Goal: Information Seeking & Learning: Check status

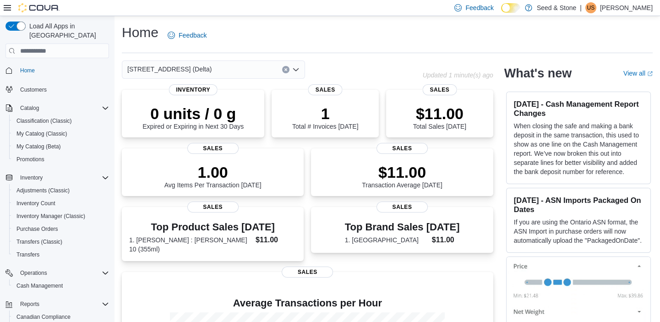
click at [295, 67] on icon "Open list of options" at bounding box center [295, 69] width 7 height 7
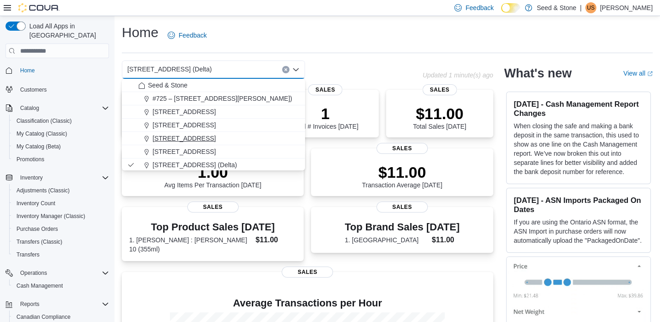
click at [216, 135] on span "[STREET_ADDRESS]" at bounding box center [184, 138] width 63 height 9
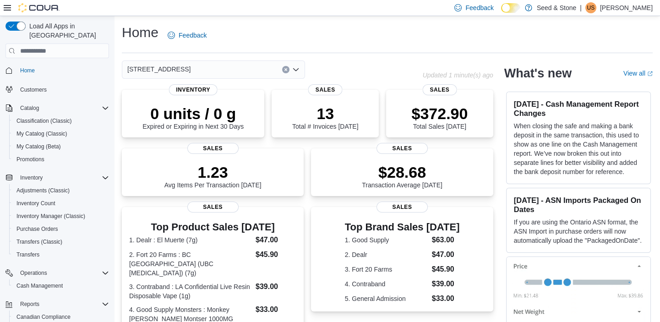
click at [298, 68] on icon "Open list of options" at bounding box center [295, 69] width 5 height 3
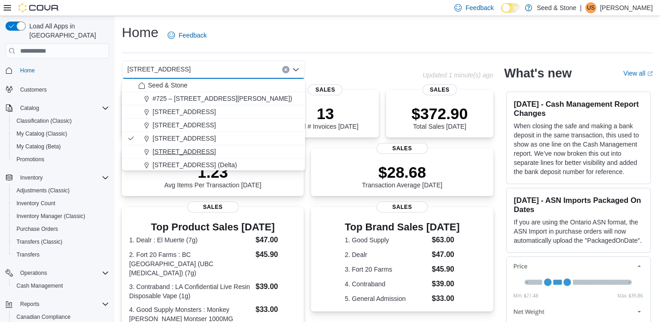
click at [214, 152] on span "[STREET_ADDRESS]" at bounding box center [184, 151] width 63 height 9
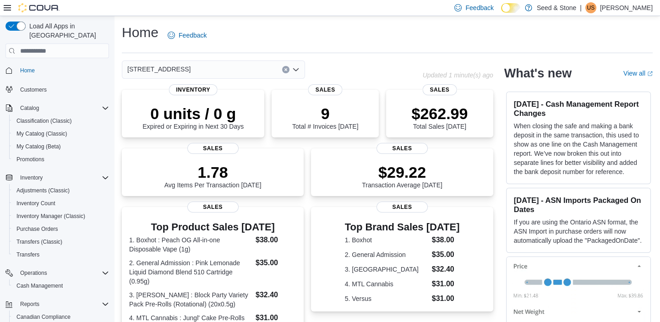
click at [296, 69] on icon "Open list of options" at bounding box center [295, 69] width 7 height 7
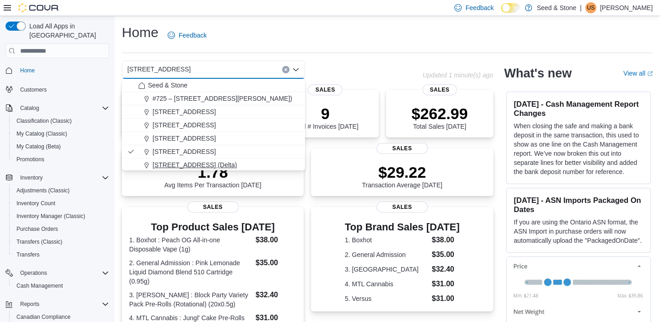
click at [202, 161] on span "[STREET_ADDRESS] (Delta)" at bounding box center [195, 164] width 84 height 9
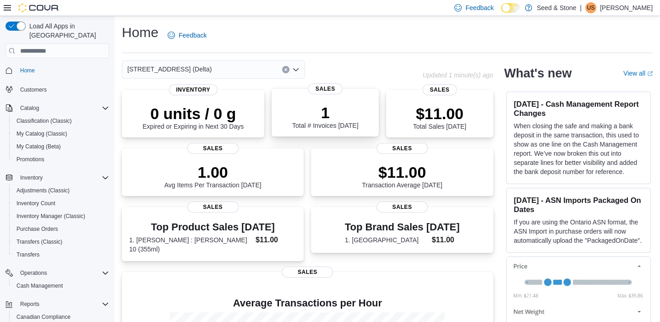
click at [325, 88] on span "Sales" at bounding box center [325, 88] width 34 height 11
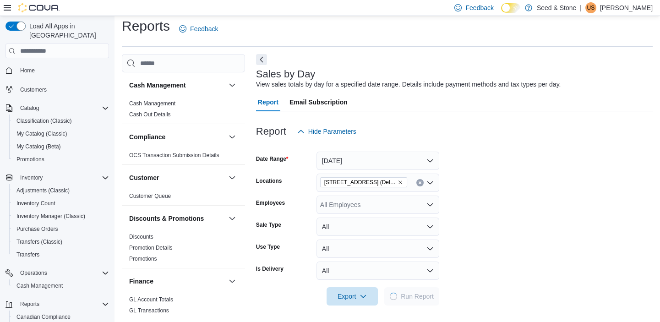
scroll to position [8, 0]
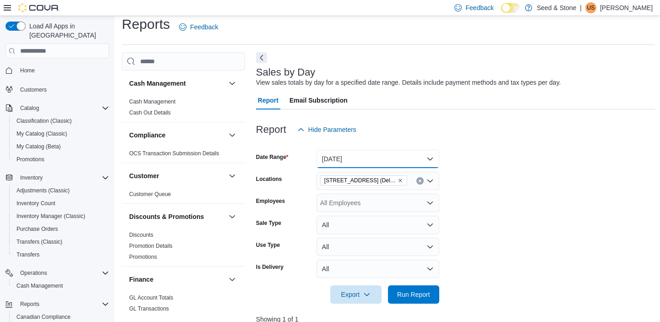
click at [431, 156] on button "Today" at bounding box center [378, 159] width 123 height 18
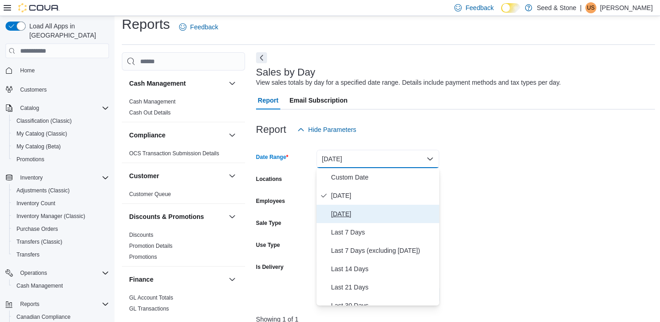
click at [350, 215] on span "Yesterday" at bounding box center [383, 214] width 104 height 11
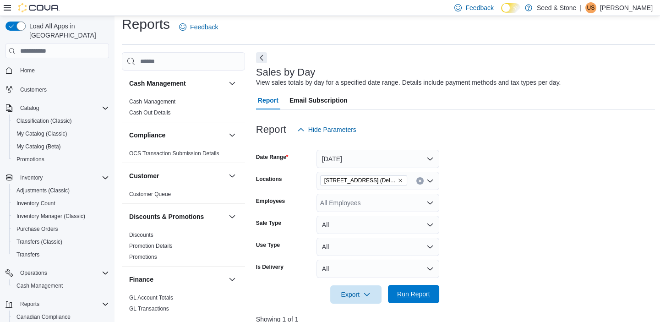
click at [413, 297] on span "Run Report" at bounding box center [413, 294] width 33 height 9
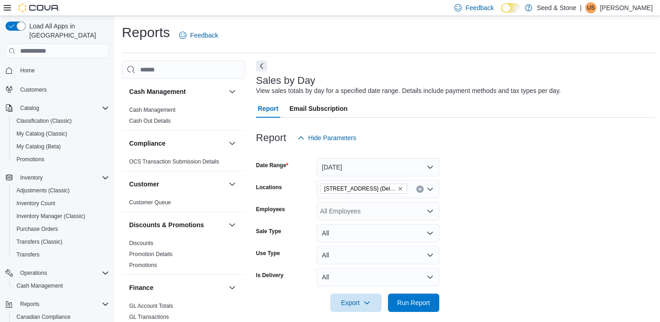
click at [430, 188] on icon "Open list of options" at bounding box center [430, 189] width 7 height 7
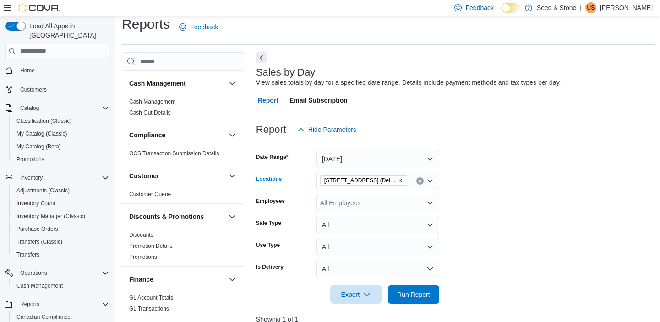
click at [429, 180] on icon "Open list of options" at bounding box center [430, 181] width 5 height 3
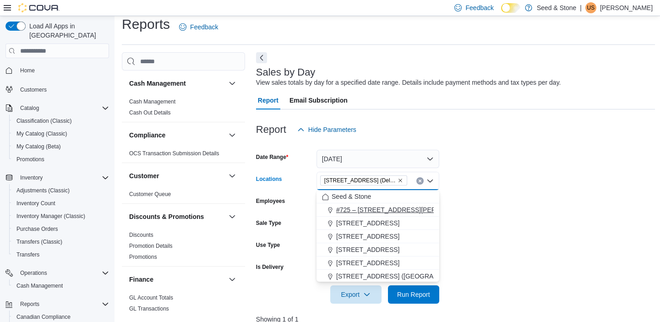
click at [395, 212] on span "#725 – [STREET_ADDRESS][PERSON_NAME])" at bounding box center [406, 209] width 140 height 9
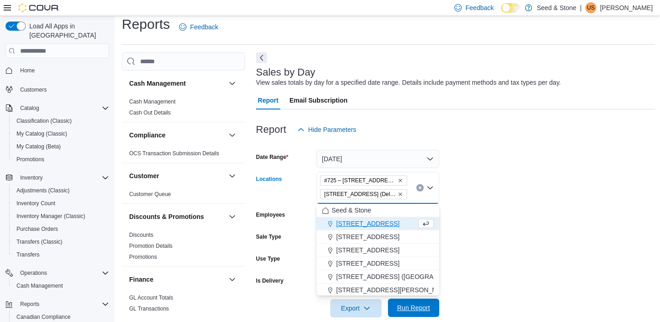
click at [423, 305] on span "Run Report" at bounding box center [413, 307] width 33 height 9
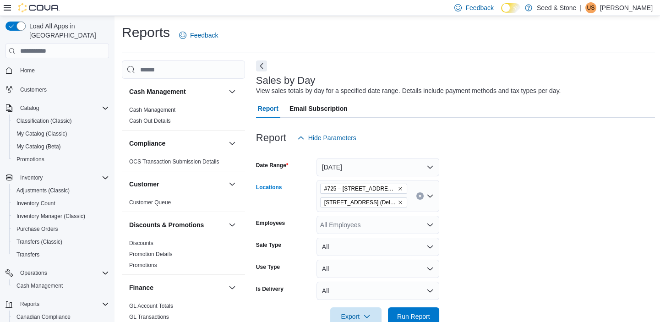
click at [398, 201] on icon "Remove 616 Chester Rd. (Delta) from selection in this group" at bounding box center [400, 202] width 5 height 5
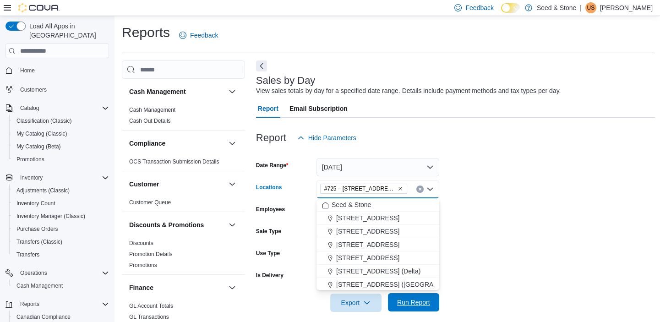
click at [423, 302] on span "Run Report" at bounding box center [413, 302] width 33 height 9
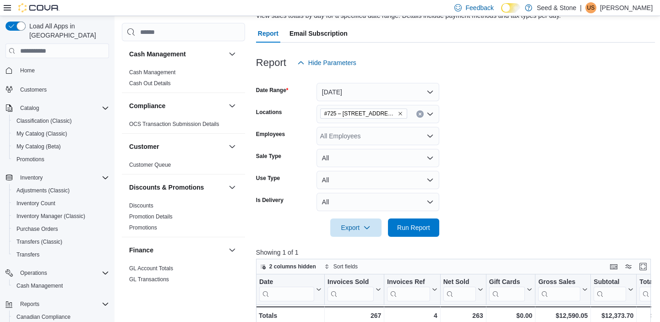
scroll to position [75, 0]
click at [420, 113] on icon "Clear input" at bounding box center [420, 115] width 4 height 4
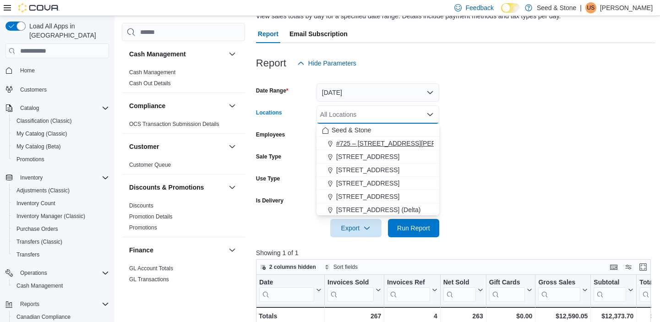
click at [400, 142] on span "#725 – [STREET_ADDRESS][PERSON_NAME])" at bounding box center [406, 143] width 140 height 9
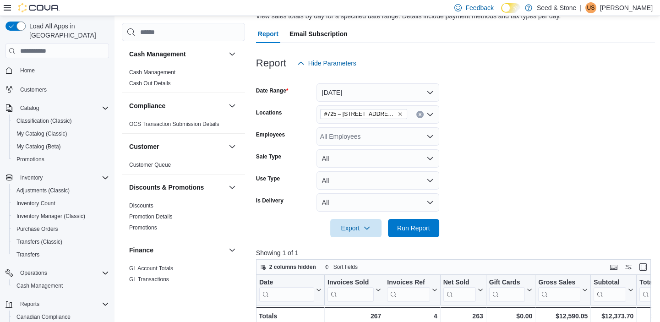
click at [467, 197] on form "Date Range Yesterday Locations #725 – 19800 Lougheed Hwy (Pitt Meadows) Employe…" at bounding box center [455, 154] width 399 height 165
click at [421, 226] on span "Run Report" at bounding box center [413, 227] width 33 height 9
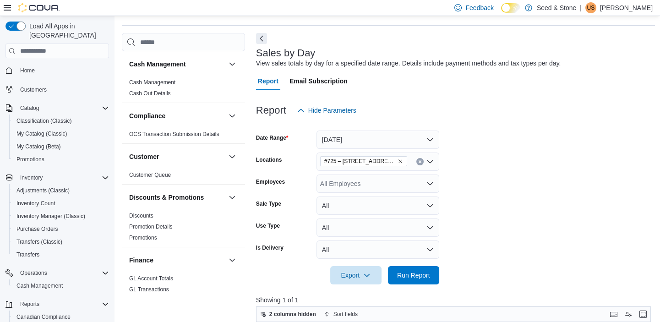
scroll to position [0, 0]
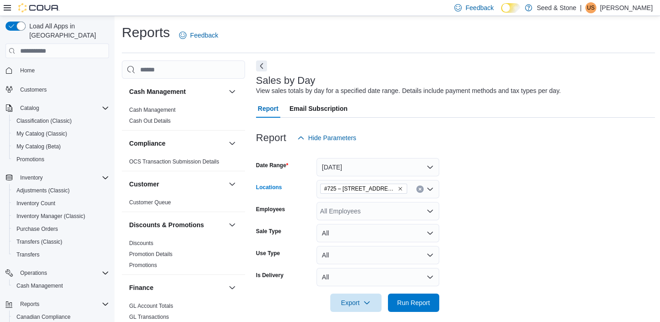
click at [418, 186] on button "Clear input" at bounding box center [420, 189] width 7 height 7
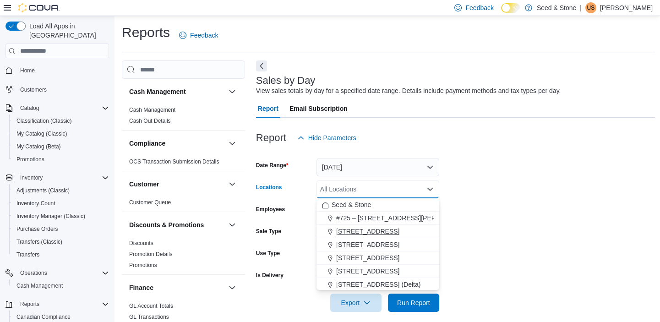
click at [390, 229] on span "[STREET_ADDRESS]" at bounding box center [367, 231] width 63 height 9
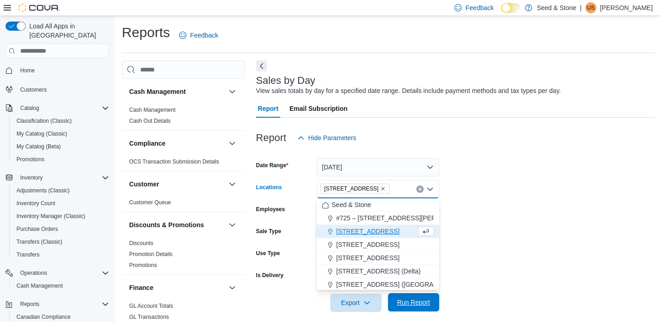
click at [422, 300] on span "Run Report" at bounding box center [413, 302] width 33 height 9
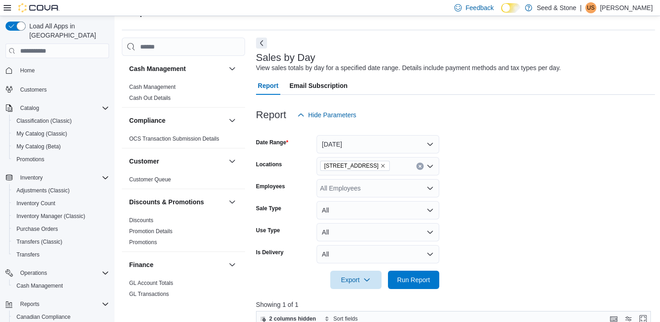
scroll to position [22, 0]
click at [419, 166] on icon "Clear input" at bounding box center [420, 167] width 2 height 2
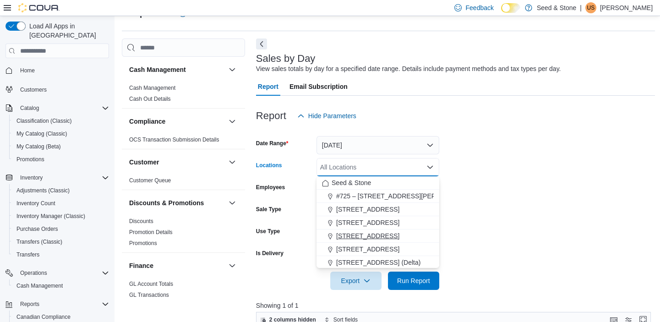
click at [385, 234] on span "[STREET_ADDRESS]" at bounding box center [367, 235] width 63 height 9
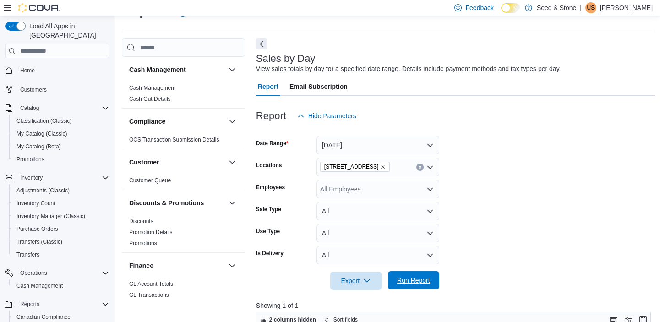
click at [414, 278] on span "Run Report" at bounding box center [413, 280] width 33 height 9
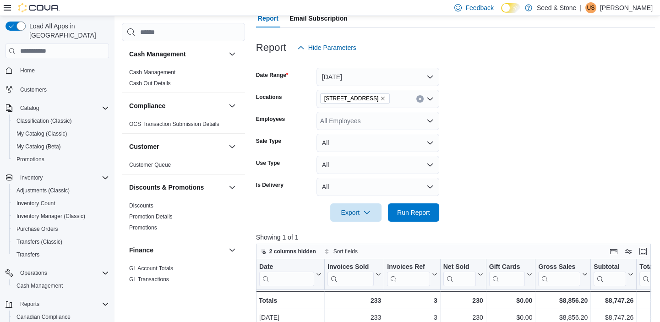
scroll to position [88, 0]
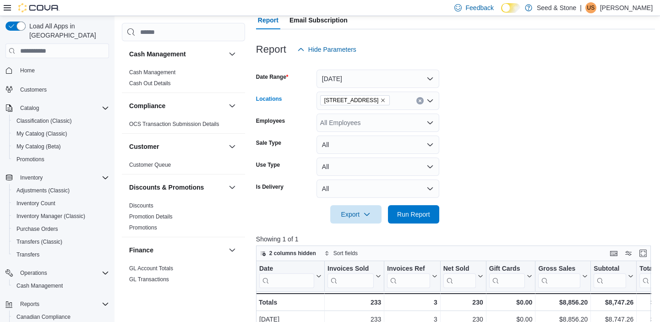
click at [420, 99] on icon "Clear input" at bounding box center [420, 101] width 4 height 4
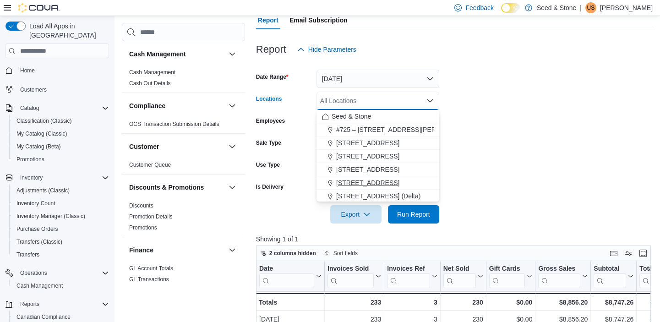
click at [394, 179] on span "[STREET_ADDRESS]" at bounding box center [367, 182] width 63 height 9
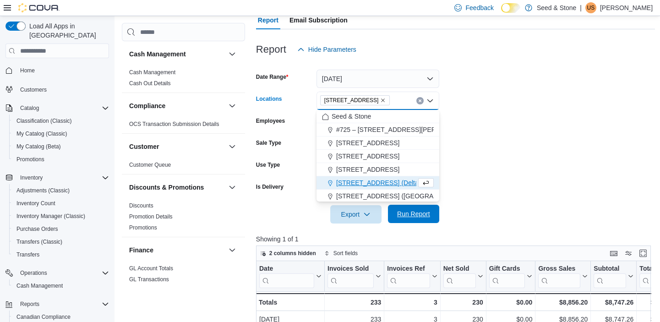
click at [412, 209] on span "Run Report" at bounding box center [414, 214] width 40 height 18
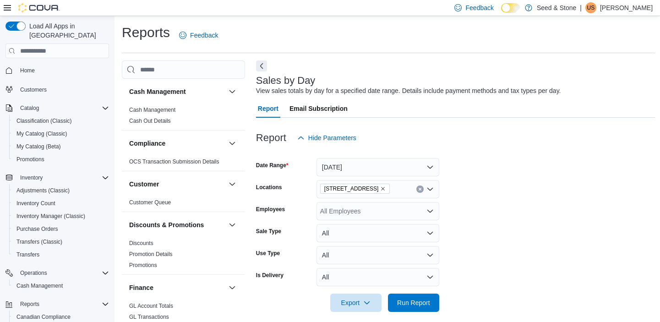
click at [420, 188] on icon "Clear input" at bounding box center [420, 189] width 4 height 4
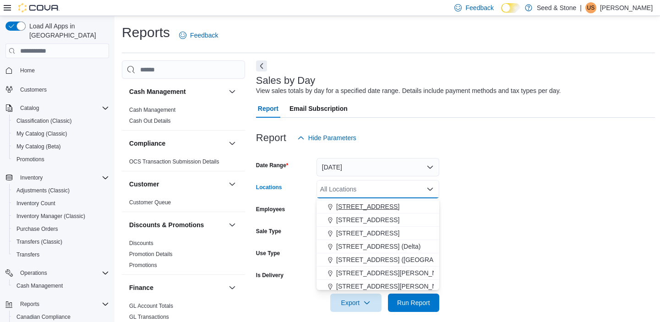
scroll to position [41, 0]
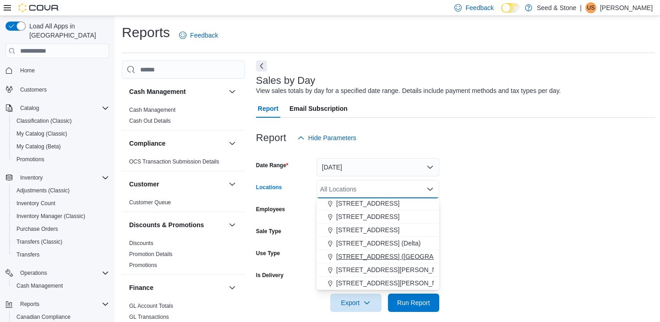
click at [391, 256] on span "[STREET_ADDRESS] ([GEOGRAPHIC_DATA])" at bounding box center [404, 256] width 136 height 9
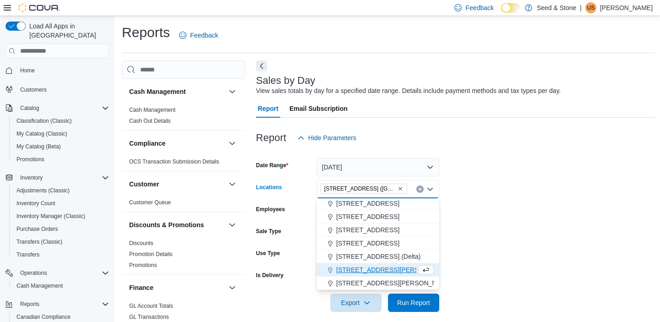
scroll to position [27, 0]
click at [415, 304] on span "Run Report" at bounding box center [413, 302] width 33 height 9
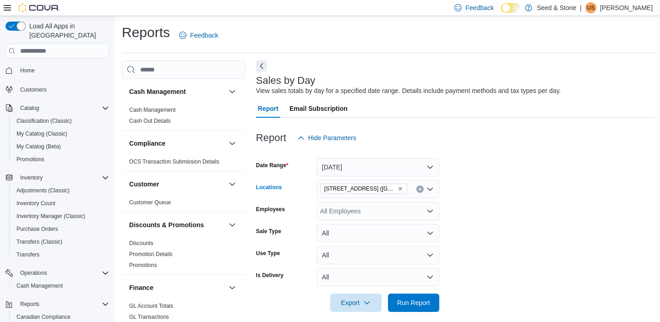
click at [430, 187] on icon "Open list of options" at bounding box center [430, 189] width 7 height 7
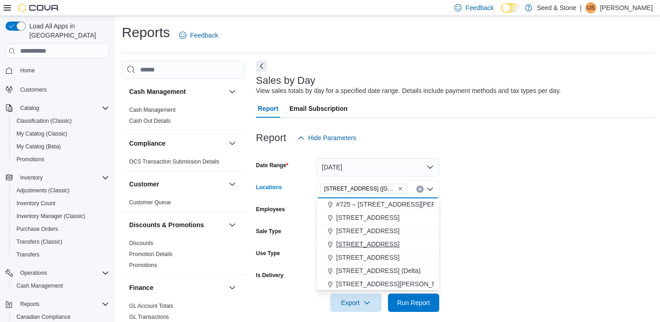
scroll to position [27, 0]
click at [381, 268] on span "[STREET_ADDRESS][PERSON_NAME])" at bounding box center [395, 270] width 118 height 9
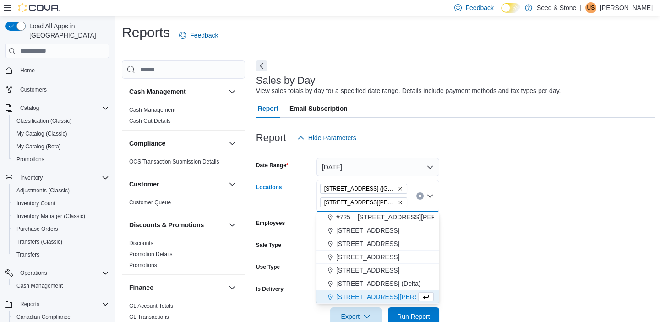
scroll to position [14, 0]
click at [398, 187] on icon "Remove 616 Fort St. (Bay Centre) from selection in this group" at bounding box center [400, 188] width 5 height 5
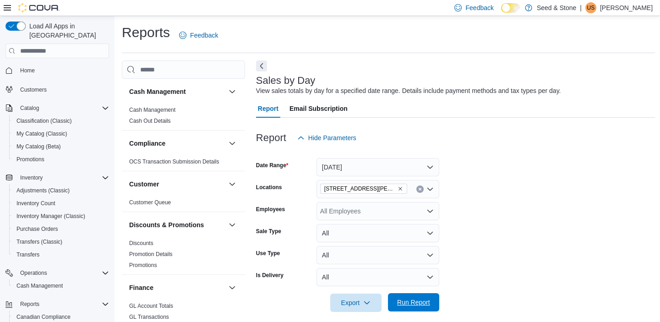
click at [422, 298] on span "Run Report" at bounding box center [413, 302] width 33 height 9
click at [419, 187] on icon "Clear input" at bounding box center [420, 189] width 4 height 4
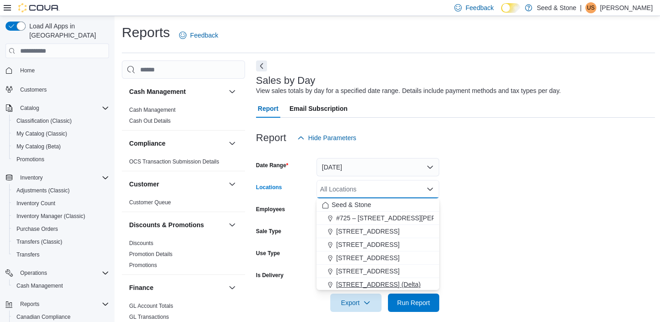
click at [376, 283] on span "[STREET_ADDRESS] (Delta)" at bounding box center [378, 284] width 84 height 9
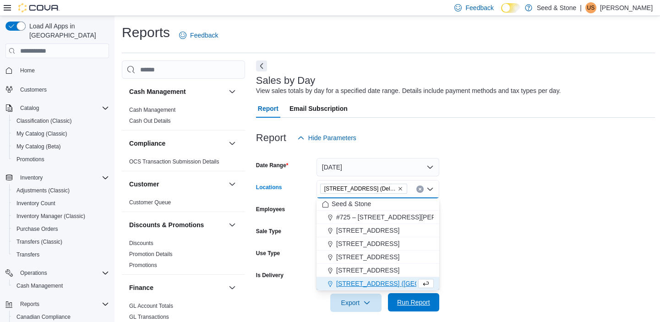
click at [412, 301] on span "Run Report" at bounding box center [413, 302] width 33 height 9
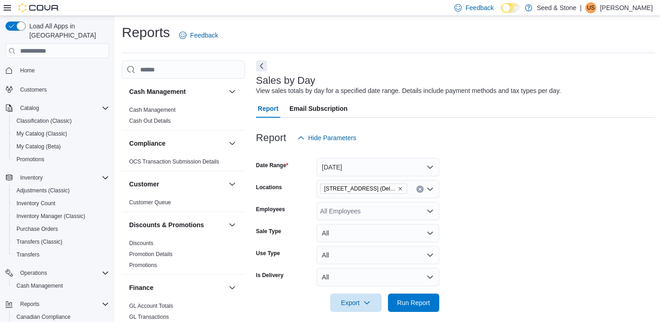
click at [420, 187] on icon "Clear input" at bounding box center [420, 189] width 4 height 4
click at [429, 187] on icon "Open list of options" at bounding box center [430, 189] width 7 height 7
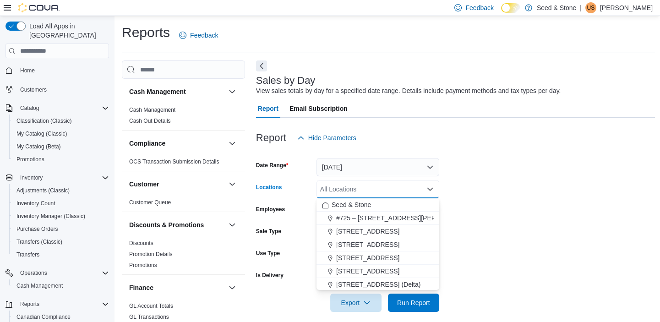
click at [403, 214] on span "#725 – [STREET_ADDRESS][PERSON_NAME])" at bounding box center [406, 218] width 140 height 9
click at [486, 247] on form "Date Range Yesterday Locations #725 – 19800 Lougheed Hwy (Pitt Meadows) Combo b…" at bounding box center [455, 229] width 399 height 165
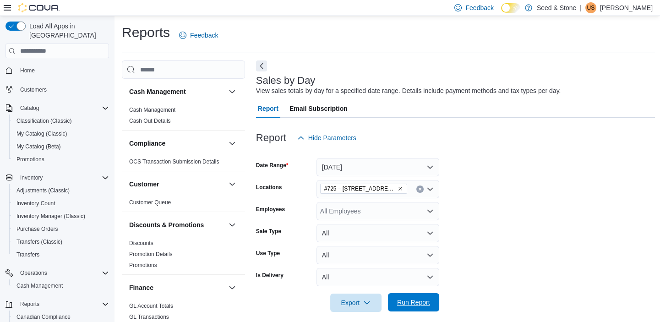
click at [418, 304] on span "Run Report" at bounding box center [413, 302] width 33 height 9
click at [26, 67] on span "Home" at bounding box center [27, 70] width 15 height 7
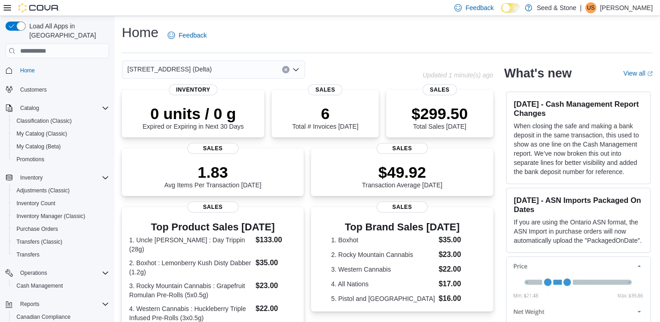
click at [296, 69] on icon "Open list of options" at bounding box center [295, 69] width 7 height 7
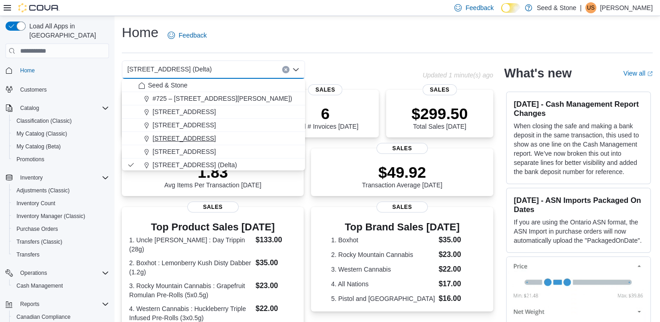
click at [210, 136] on span "[STREET_ADDRESS]" at bounding box center [184, 138] width 63 height 9
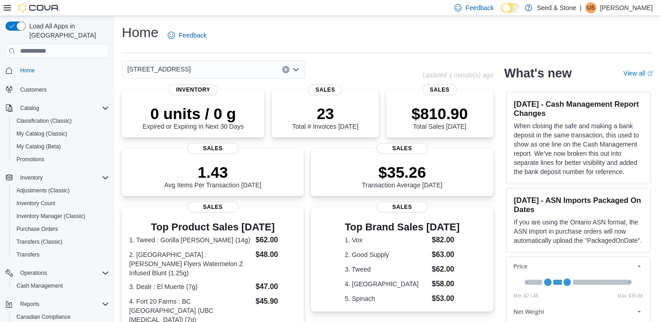
click at [296, 69] on icon "Open list of options" at bounding box center [295, 69] width 7 height 7
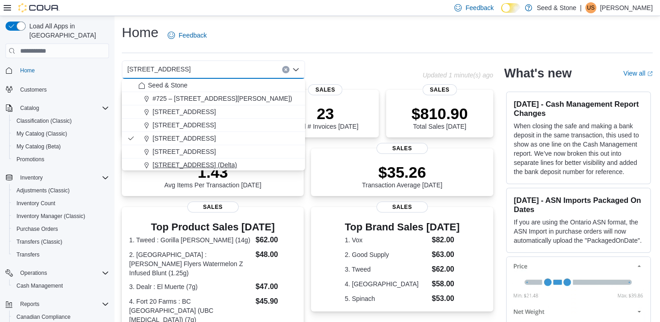
click at [197, 160] on span "[STREET_ADDRESS] (Delta)" at bounding box center [195, 164] width 84 height 9
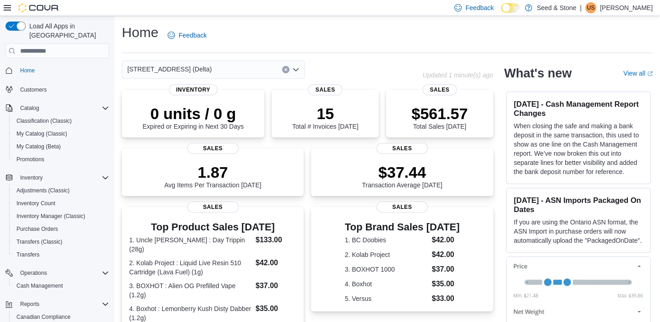
click at [296, 68] on icon "Open list of options" at bounding box center [295, 69] width 7 height 7
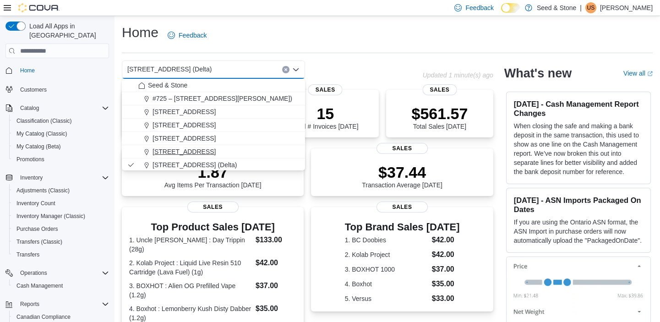
click at [216, 148] on span "[STREET_ADDRESS]" at bounding box center [184, 151] width 63 height 9
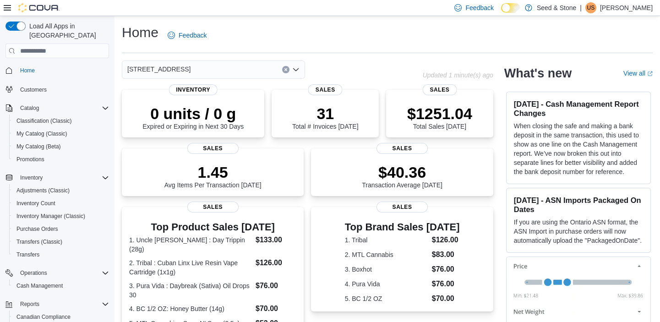
click at [297, 68] on icon "Open list of options" at bounding box center [295, 69] width 7 height 7
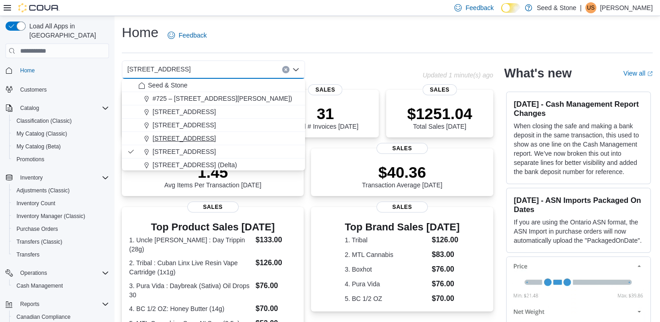
click at [216, 136] on span "[STREET_ADDRESS]" at bounding box center [184, 138] width 63 height 9
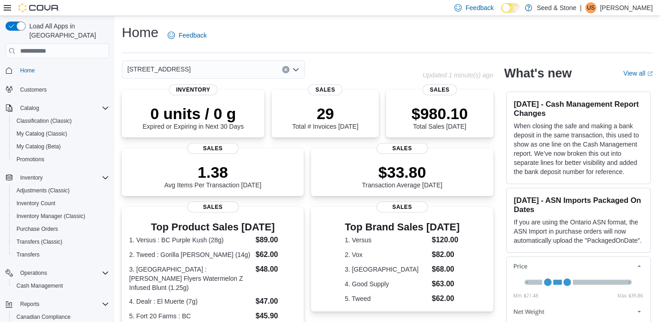
click at [297, 67] on icon "Open list of options" at bounding box center [295, 69] width 7 height 7
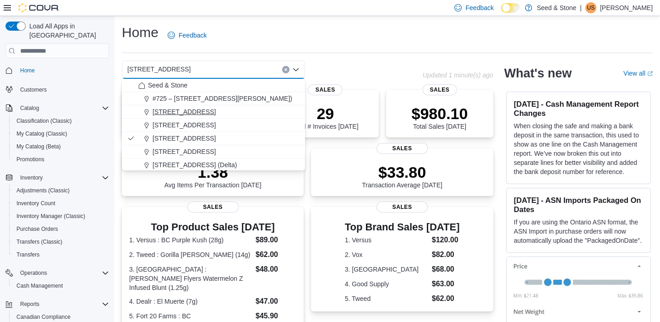
click at [225, 109] on div "[STREET_ADDRESS]" at bounding box center [218, 111] width 161 height 9
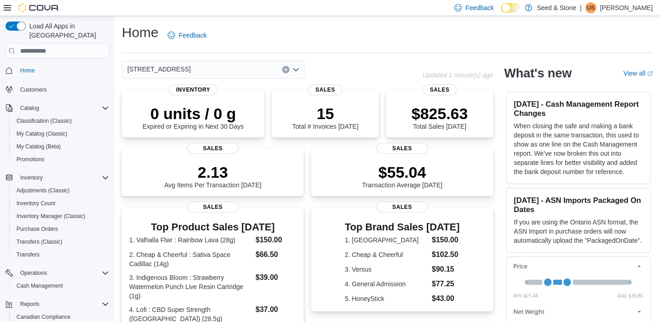
click at [295, 68] on icon "Open list of options" at bounding box center [295, 69] width 7 height 7
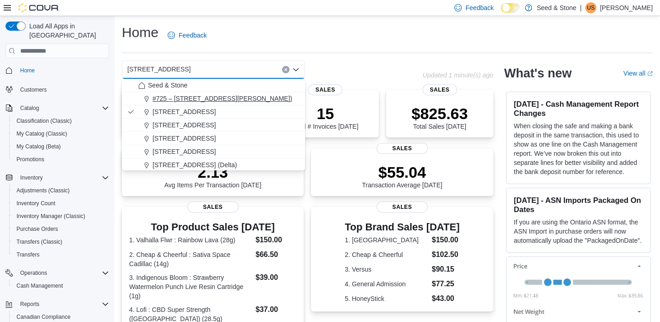
click at [253, 96] on span "#725 – [STREET_ADDRESS][PERSON_NAME])" at bounding box center [223, 98] width 140 height 9
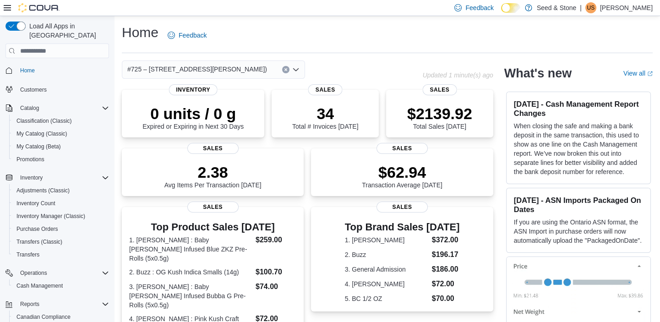
click at [298, 68] on icon "Open list of options" at bounding box center [295, 69] width 5 height 3
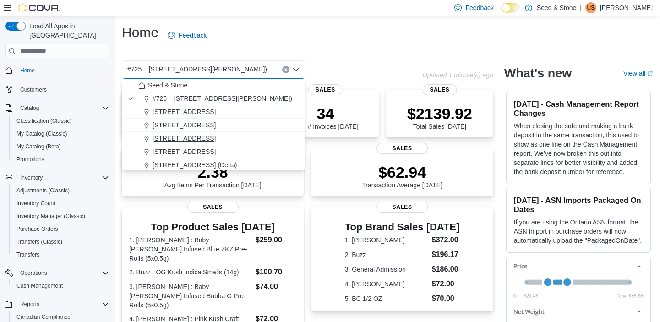
scroll to position [41, 0]
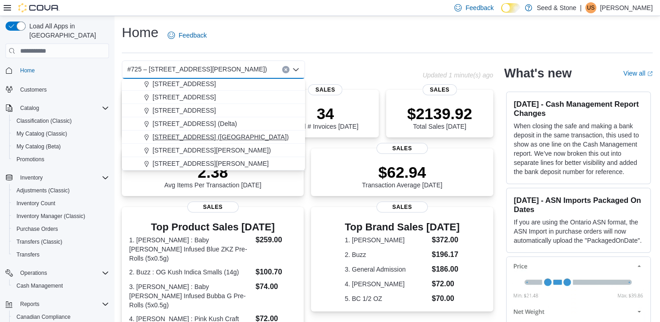
click at [221, 136] on span "[STREET_ADDRESS] ([GEOGRAPHIC_DATA])" at bounding box center [221, 136] width 136 height 9
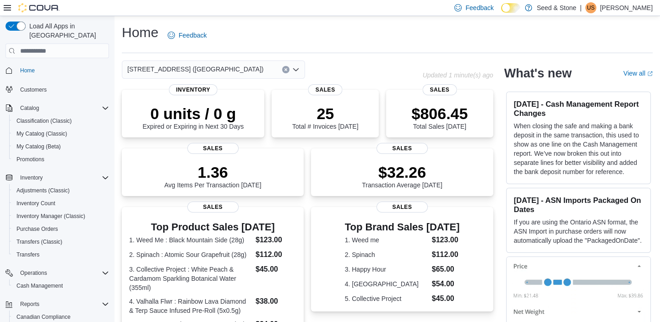
click at [297, 67] on icon "Open list of options" at bounding box center [295, 69] width 7 height 7
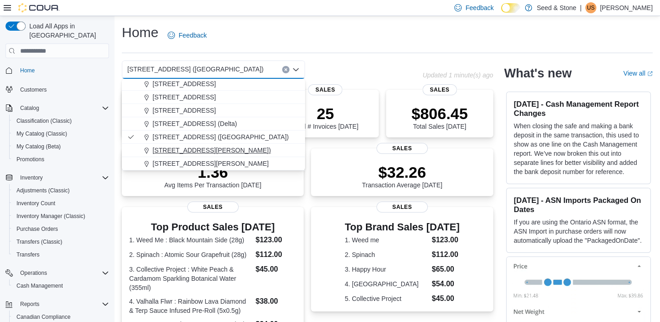
click at [224, 148] on span "[STREET_ADDRESS][PERSON_NAME])" at bounding box center [212, 150] width 118 height 9
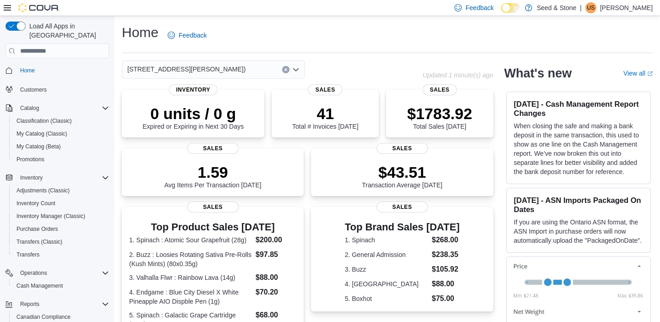
click at [298, 68] on icon "Open list of options" at bounding box center [295, 69] width 7 height 7
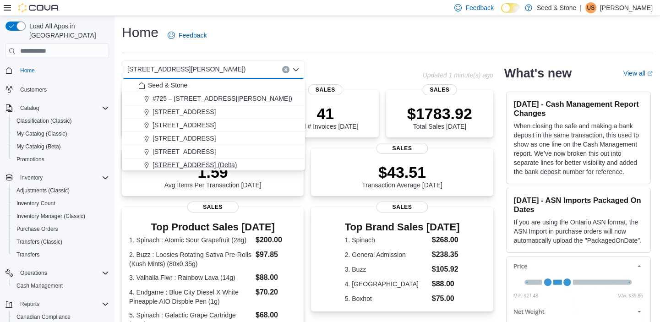
click at [212, 159] on button "[STREET_ADDRESS] (Delta)" at bounding box center [213, 165] width 183 height 13
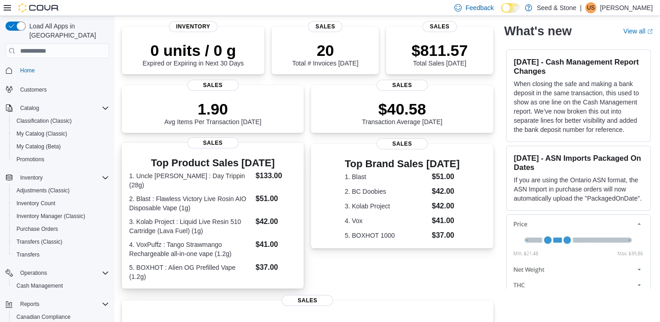
scroll to position [0, 0]
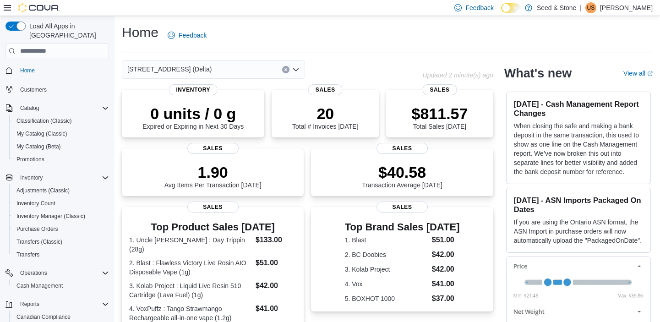
click at [296, 70] on icon "Open list of options" at bounding box center [295, 69] width 5 height 3
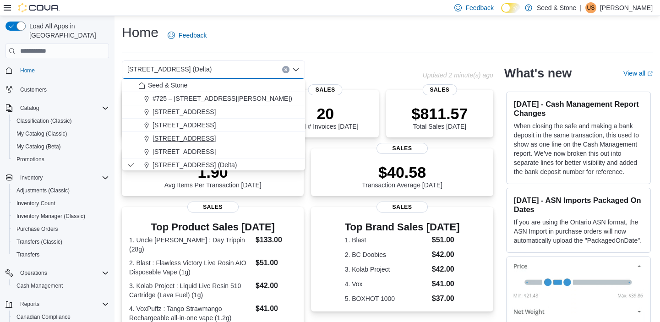
click at [216, 136] on span "[STREET_ADDRESS]" at bounding box center [184, 138] width 63 height 9
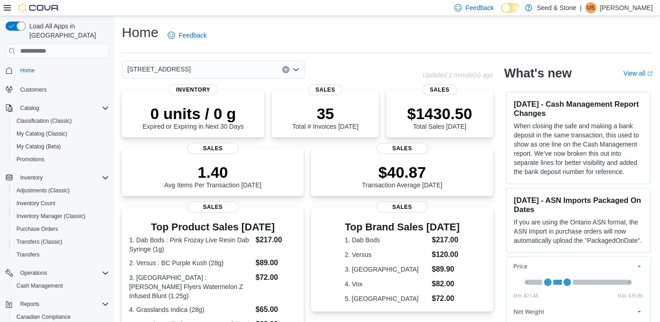
click at [297, 68] on icon "Open list of options" at bounding box center [295, 69] width 7 height 7
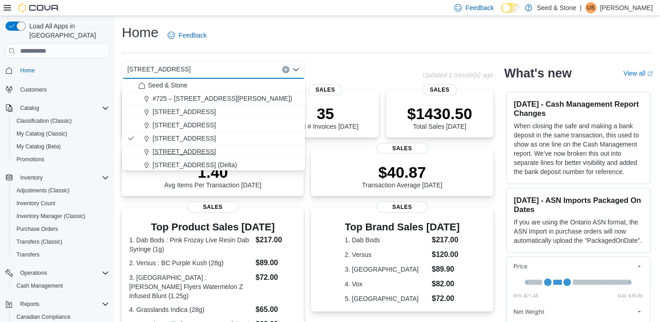
click at [212, 150] on span "[STREET_ADDRESS]" at bounding box center [184, 151] width 63 height 9
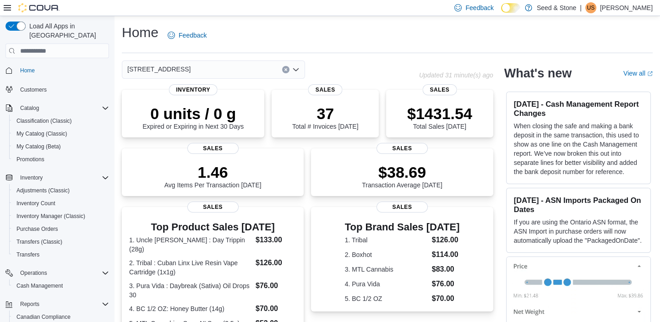
click at [294, 69] on icon "Open list of options" at bounding box center [295, 69] width 5 height 3
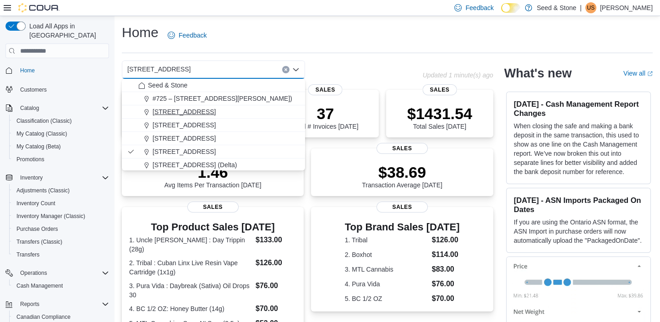
click at [190, 110] on span "[STREET_ADDRESS]" at bounding box center [184, 111] width 63 height 9
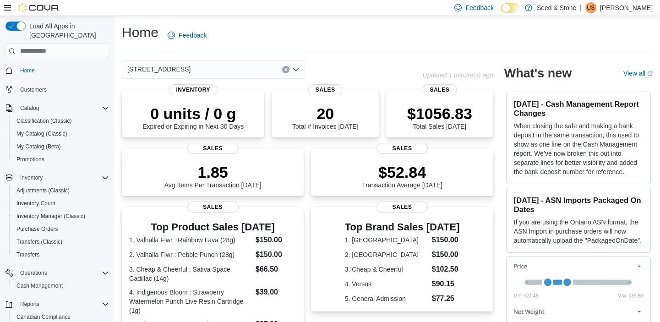
click at [296, 69] on icon "Open list of options" at bounding box center [295, 69] width 7 height 7
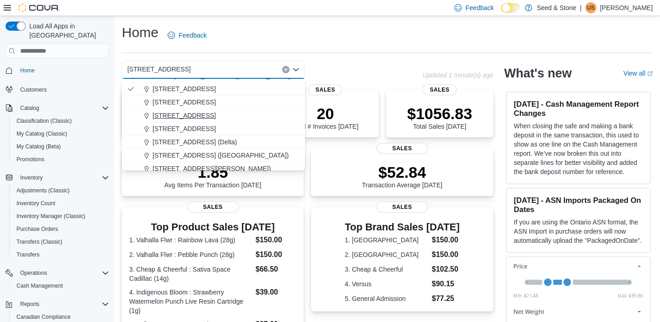
scroll to position [41, 0]
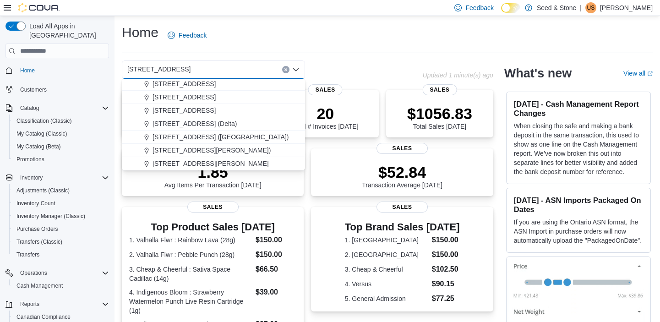
click at [220, 132] on span "[STREET_ADDRESS] ([GEOGRAPHIC_DATA])" at bounding box center [221, 136] width 136 height 9
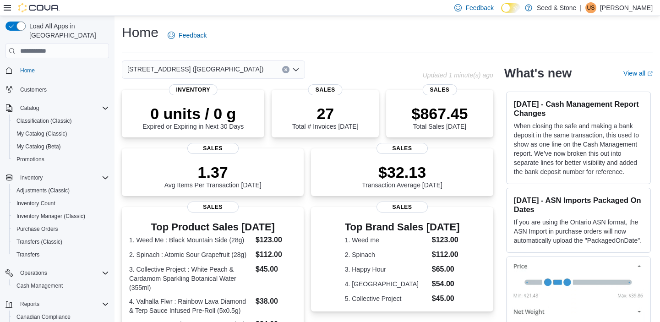
click at [442, 42] on div "Home Feedback" at bounding box center [387, 35] width 531 height 24
click at [297, 68] on icon "Open list of options" at bounding box center [295, 69] width 7 height 7
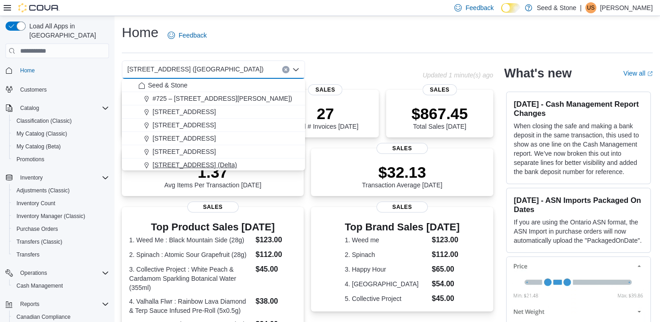
click at [212, 161] on span "[STREET_ADDRESS] (Delta)" at bounding box center [195, 164] width 84 height 9
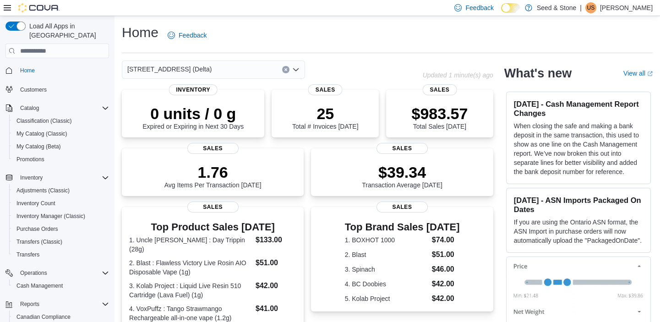
click at [296, 70] on icon "Open list of options" at bounding box center [295, 69] width 5 height 3
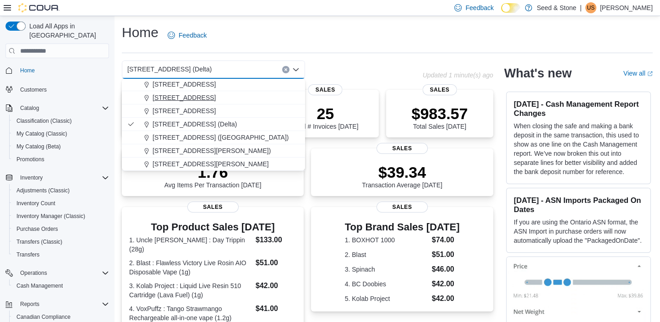
scroll to position [41, 0]
click at [223, 137] on span "[STREET_ADDRESS] ([GEOGRAPHIC_DATA])" at bounding box center [221, 136] width 136 height 9
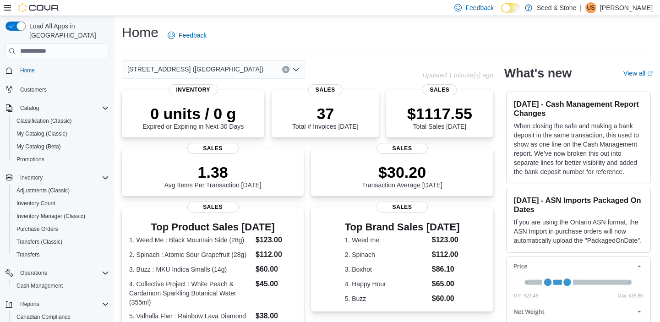
click at [298, 69] on icon "Open list of options" at bounding box center [295, 69] width 5 height 3
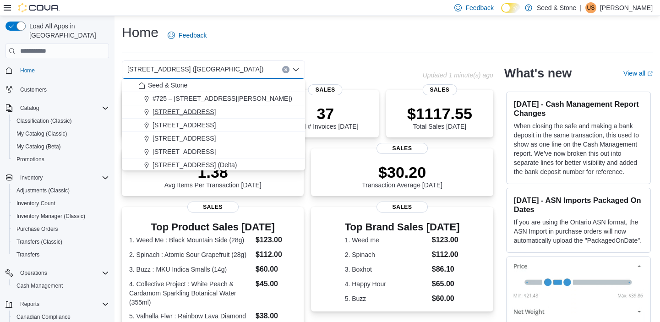
click at [216, 114] on div "[STREET_ADDRESS]" at bounding box center [218, 111] width 161 height 9
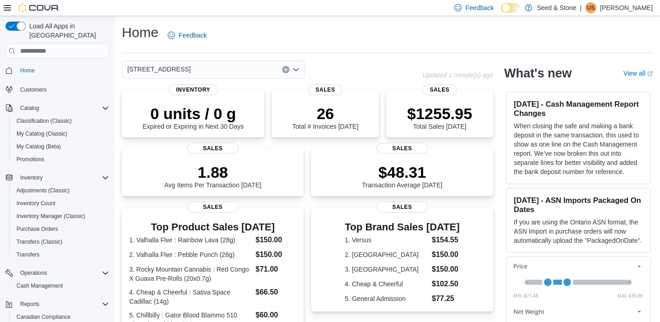
click at [295, 67] on icon "Open list of options" at bounding box center [295, 69] width 7 height 7
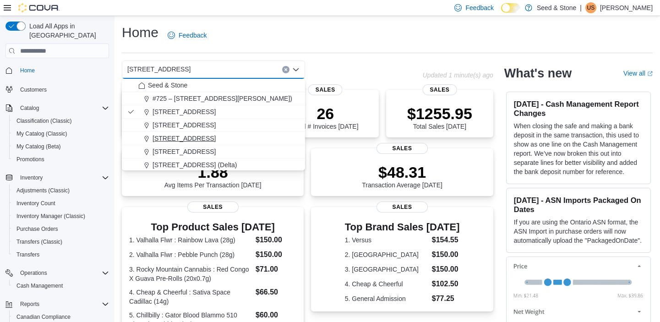
click at [216, 140] on span "[STREET_ADDRESS]" at bounding box center [184, 138] width 63 height 9
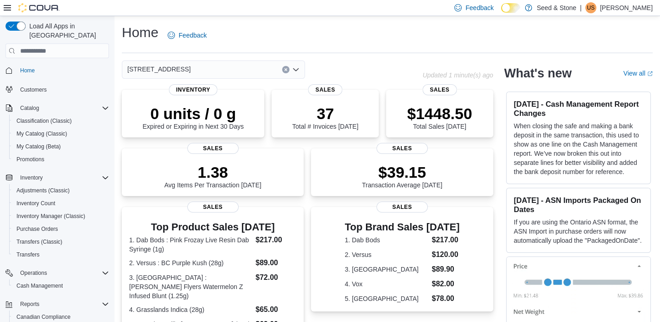
click at [297, 71] on icon "Open list of options" at bounding box center [295, 69] width 7 height 7
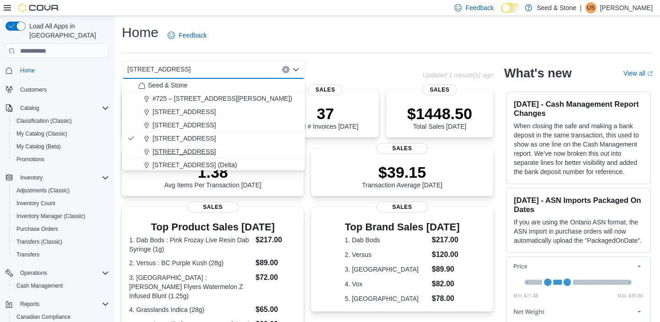
click at [216, 150] on span "[STREET_ADDRESS]" at bounding box center [184, 151] width 63 height 9
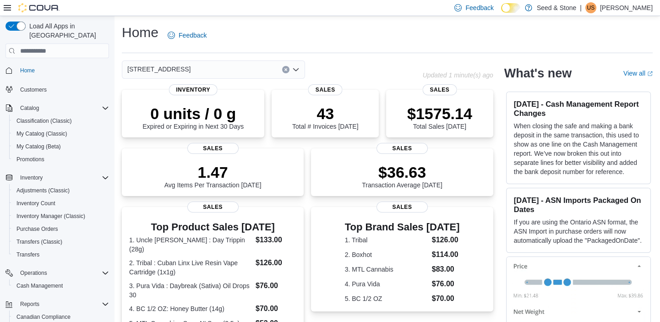
click at [297, 68] on icon "Open list of options" at bounding box center [295, 69] width 7 height 7
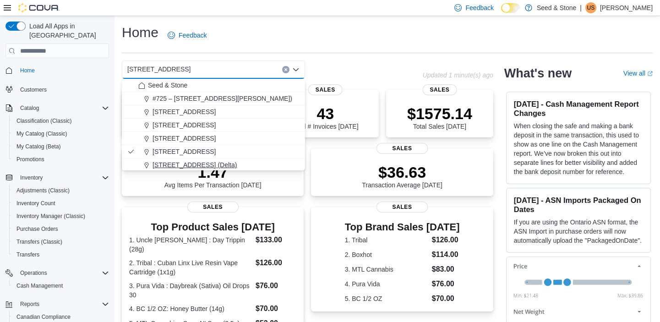
click at [195, 164] on span "[STREET_ADDRESS] (Delta)" at bounding box center [195, 164] width 84 height 9
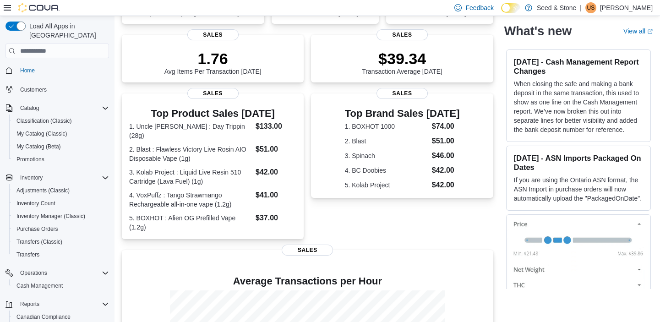
scroll to position [0, 0]
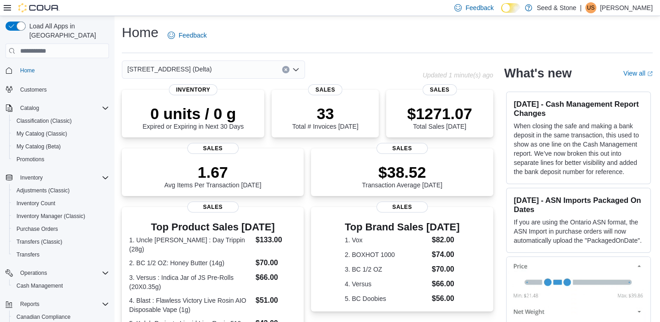
click at [296, 68] on icon "Open list of options" at bounding box center [295, 69] width 7 height 7
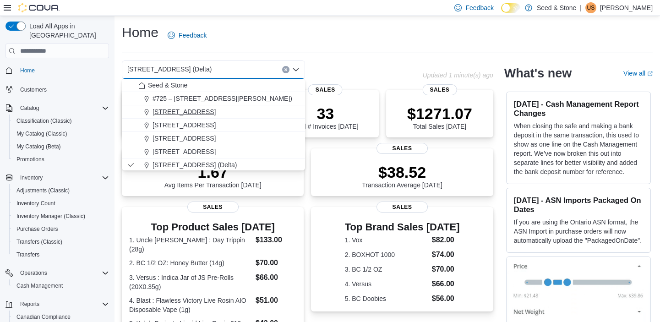
click at [226, 110] on div "[STREET_ADDRESS]" at bounding box center [218, 111] width 161 height 9
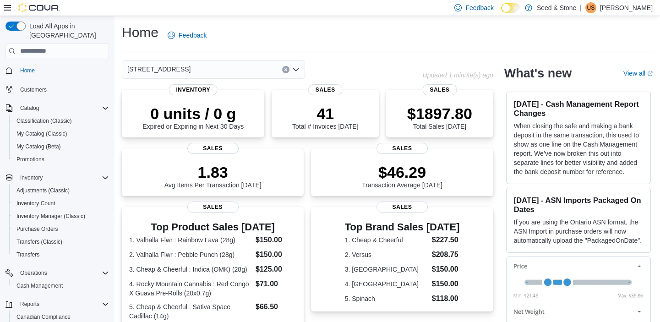
click at [295, 67] on icon "Open list of options" at bounding box center [295, 69] width 7 height 7
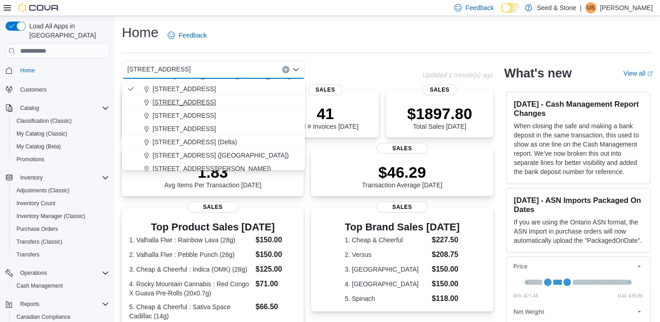
scroll to position [41, 0]
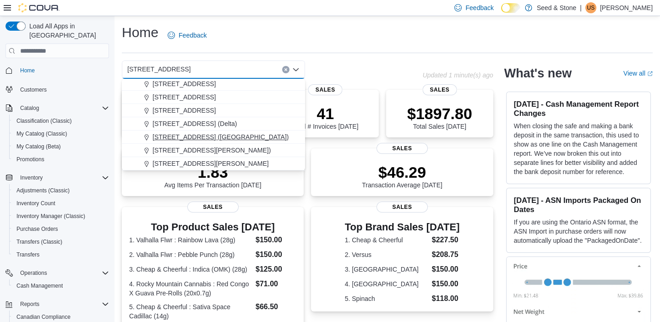
click at [215, 135] on span "[STREET_ADDRESS] ([GEOGRAPHIC_DATA])" at bounding box center [221, 136] width 136 height 9
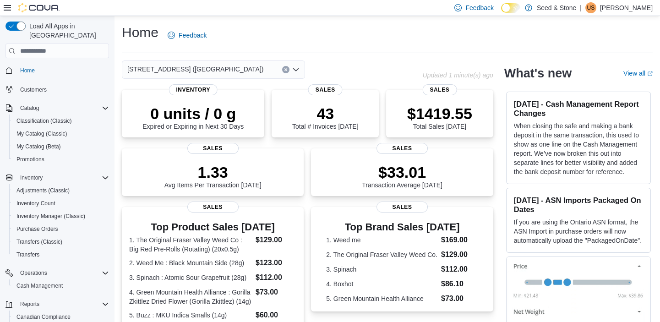
click at [297, 69] on icon "Open list of options" at bounding box center [295, 69] width 7 height 7
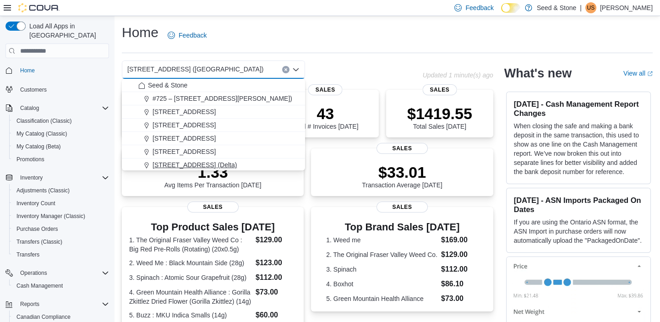
click at [197, 161] on span "[STREET_ADDRESS] (Delta)" at bounding box center [195, 164] width 84 height 9
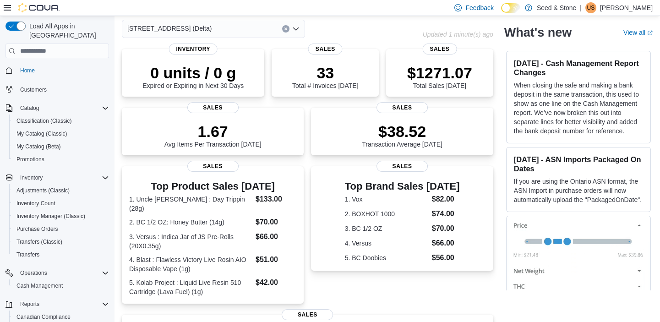
scroll to position [0, 0]
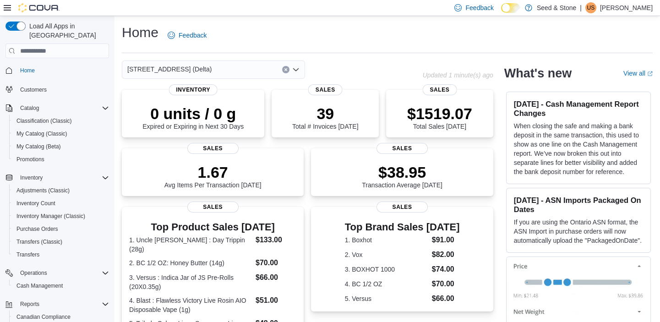
click at [297, 67] on icon "Open list of options" at bounding box center [295, 69] width 7 height 7
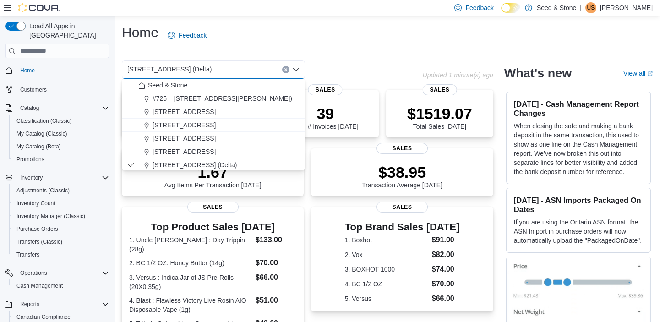
click at [231, 111] on div "[STREET_ADDRESS]" at bounding box center [218, 111] width 161 height 9
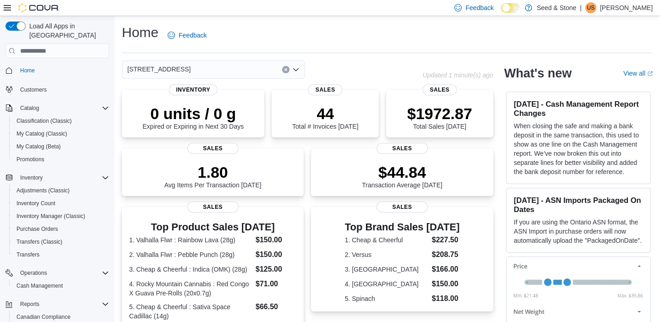
click at [296, 70] on icon "Open list of options" at bounding box center [295, 69] width 5 height 3
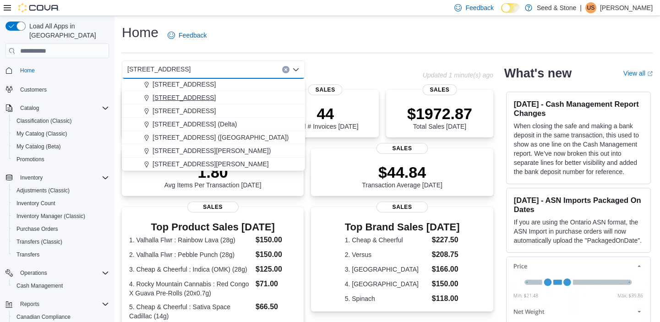
scroll to position [41, 0]
click at [213, 135] on span "[STREET_ADDRESS] ([GEOGRAPHIC_DATA])" at bounding box center [221, 136] width 136 height 9
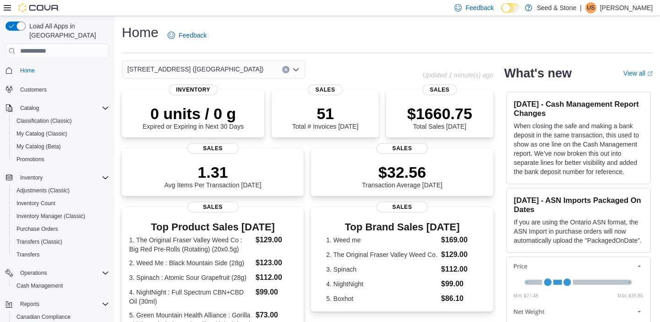
click at [298, 68] on icon "Open list of options" at bounding box center [295, 69] width 7 height 7
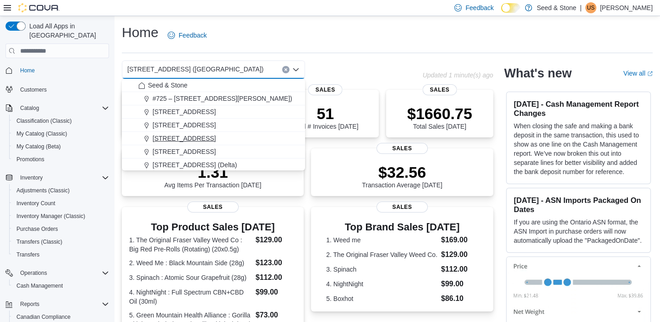
click at [216, 135] on span "[STREET_ADDRESS]" at bounding box center [184, 138] width 63 height 9
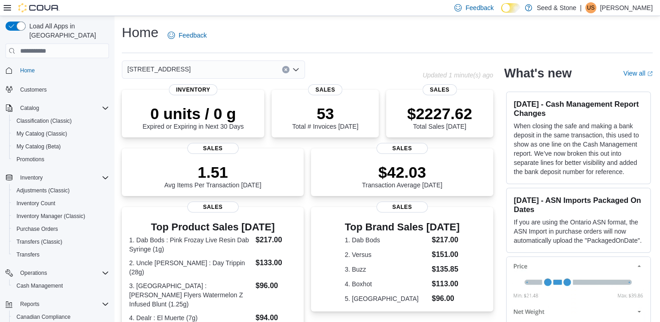
click at [296, 69] on icon "Open list of options" at bounding box center [295, 69] width 7 height 7
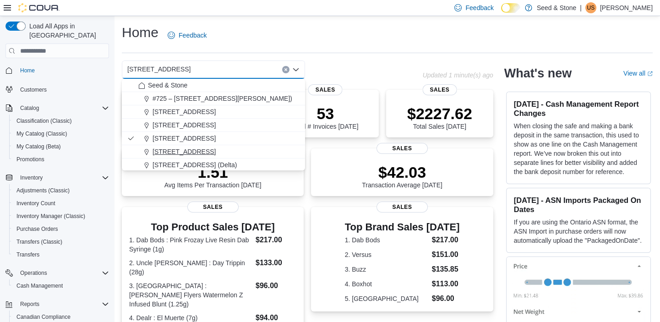
click at [215, 151] on span "[STREET_ADDRESS]" at bounding box center [184, 151] width 63 height 9
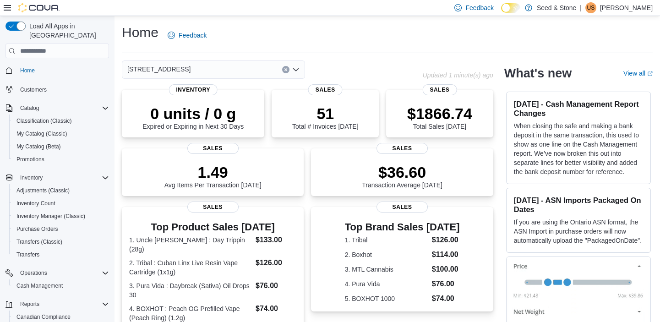
click at [297, 67] on icon "Open list of options" at bounding box center [295, 69] width 7 height 7
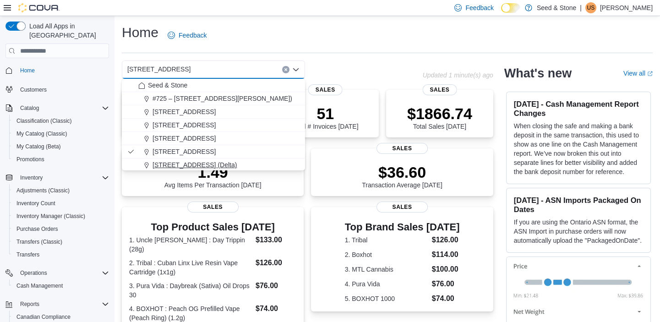
click at [197, 164] on span "[STREET_ADDRESS] (Delta)" at bounding box center [195, 164] width 84 height 9
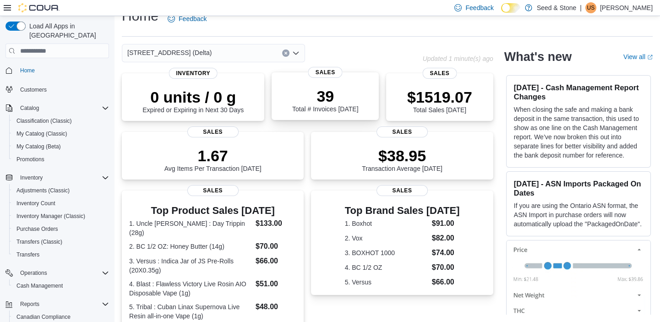
scroll to position [0, 0]
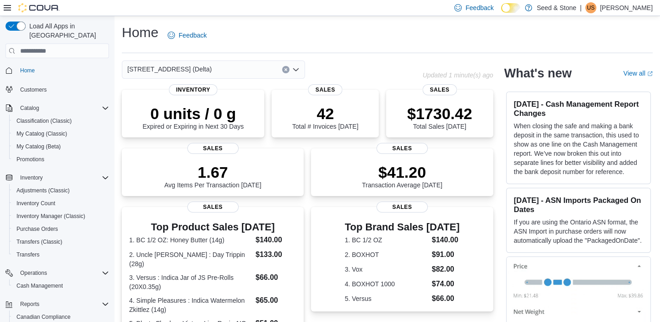
click at [295, 67] on icon "Open list of options" at bounding box center [295, 69] width 7 height 7
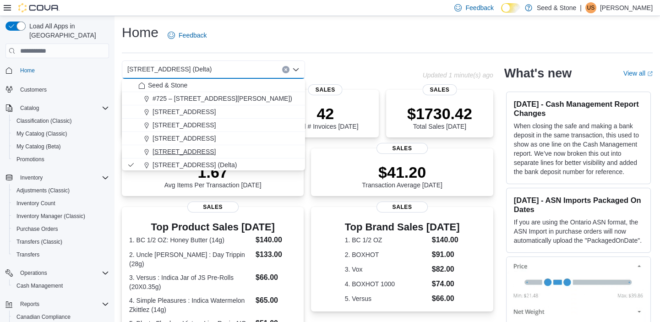
scroll to position [41, 0]
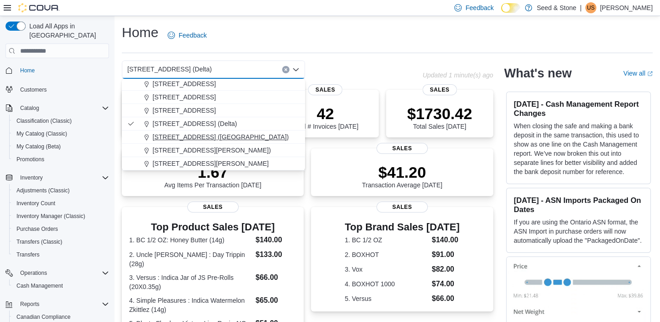
click at [213, 137] on span "[STREET_ADDRESS] ([GEOGRAPHIC_DATA])" at bounding box center [221, 136] width 136 height 9
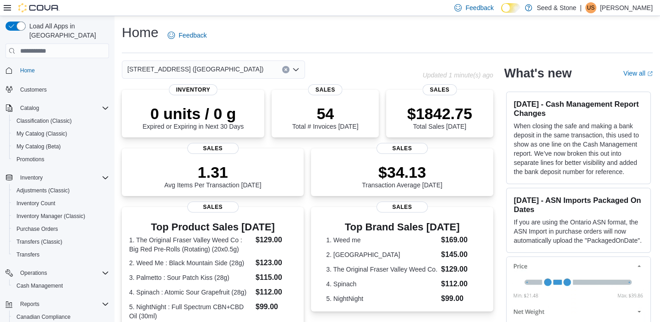
click at [296, 68] on icon "Open list of options" at bounding box center [295, 69] width 7 height 7
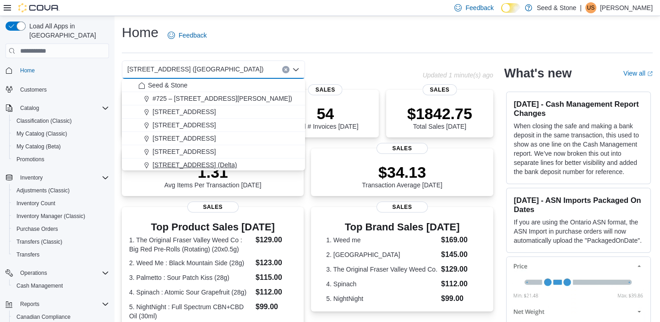
click at [206, 163] on span "[STREET_ADDRESS] (Delta)" at bounding box center [195, 164] width 84 height 9
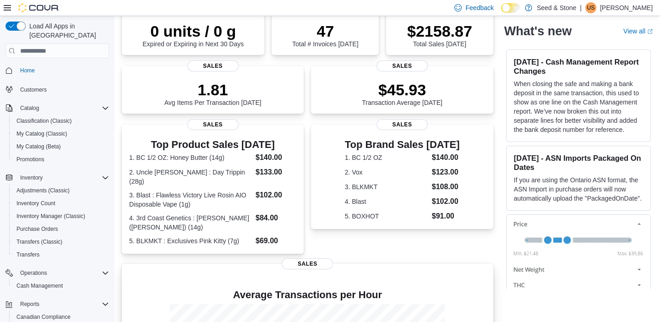
scroll to position [0, 0]
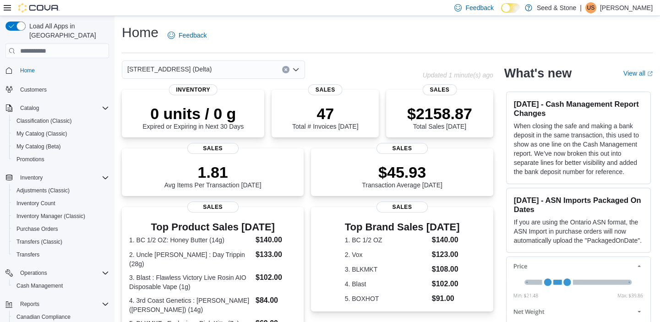
click at [297, 67] on icon "Open list of options" at bounding box center [295, 69] width 7 height 7
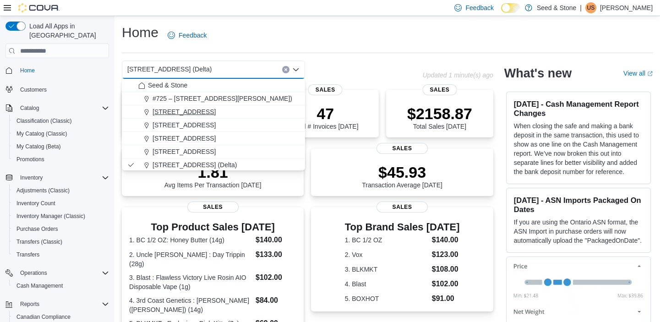
click at [229, 111] on div "1502 Admirals Road" at bounding box center [218, 111] width 161 height 9
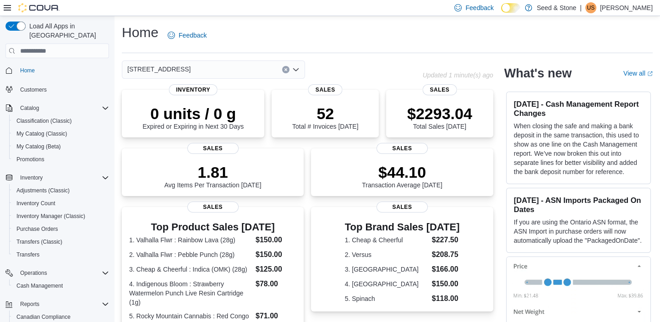
click at [297, 68] on icon "Open list of options" at bounding box center [295, 69] width 7 height 7
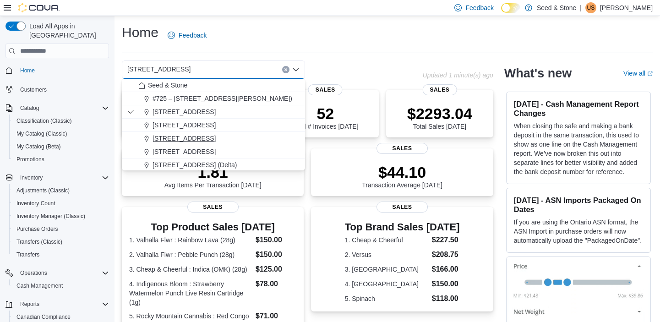
click at [205, 140] on span "[STREET_ADDRESS]" at bounding box center [184, 138] width 63 height 9
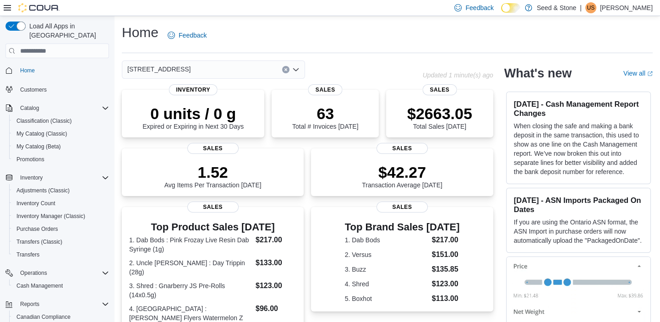
click at [297, 69] on icon "Open list of options" at bounding box center [295, 69] width 7 height 7
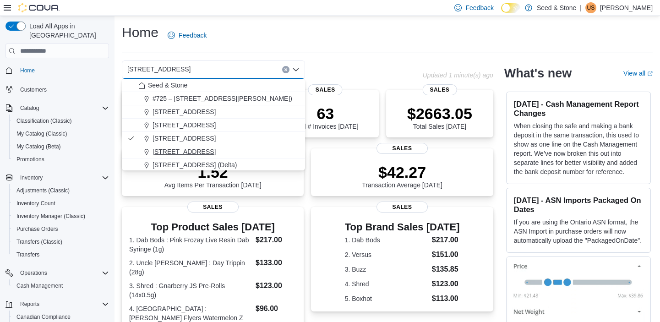
click at [216, 152] on span "[STREET_ADDRESS]" at bounding box center [184, 151] width 63 height 9
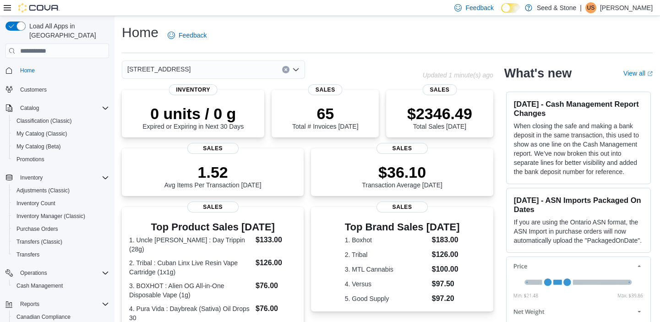
click at [297, 70] on icon "Open list of options" at bounding box center [295, 69] width 5 height 3
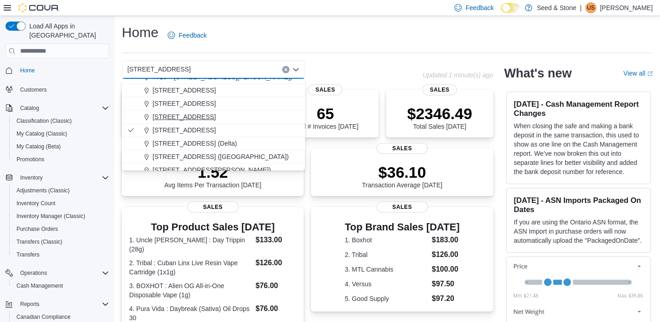
scroll to position [41, 0]
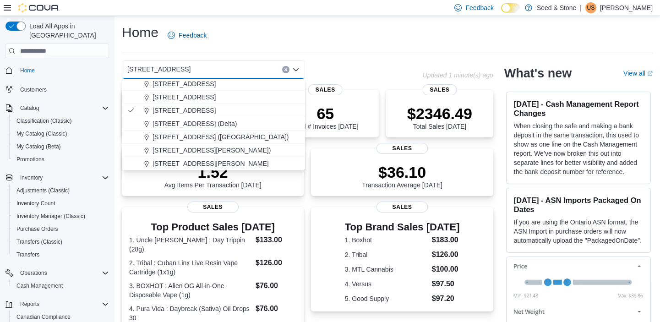
click at [222, 137] on span "[STREET_ADDRESS] ([GEOGRAPHIC_DATA])" at bounding box center [221, 136] width 136 height 9
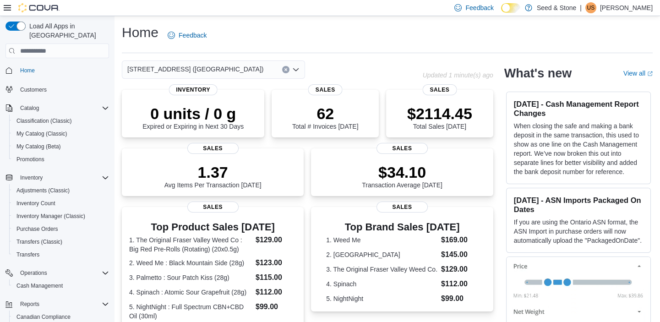
click at [296, 69] on icon "Open list of options" at bounding box center [295, 69] width 7 height 7
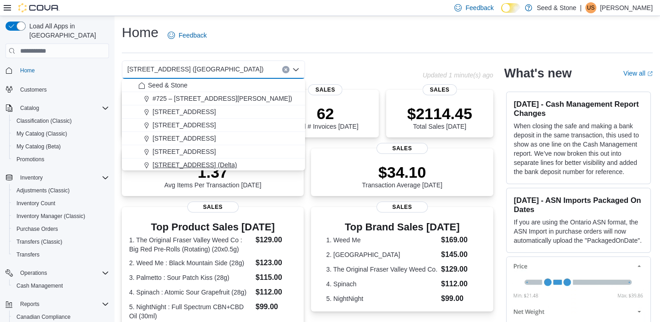
click at [196, 163] on span "[STREET_ADDRESS] (Delta)" at bounding box center [195, 164] width 84 height 9
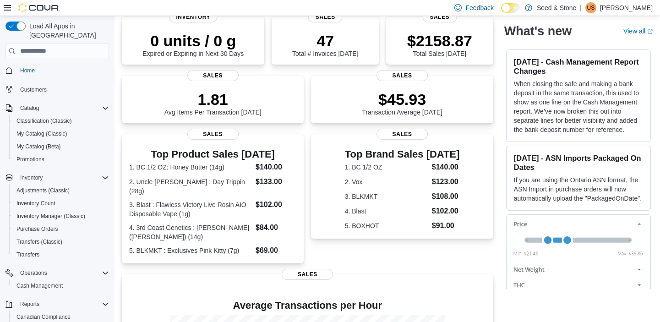
scroll to position [0, 0]
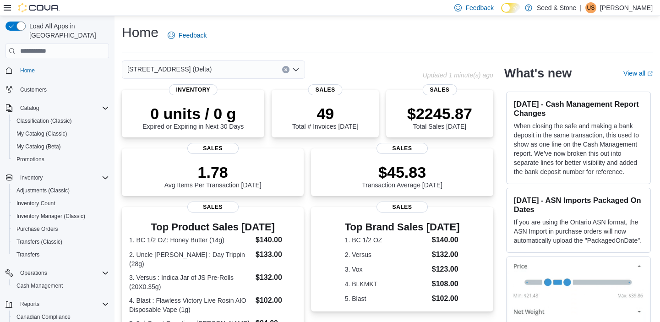
click at [296, 70] on icon "Open list of options" at bounding box center [295, 69] width 7 height 7
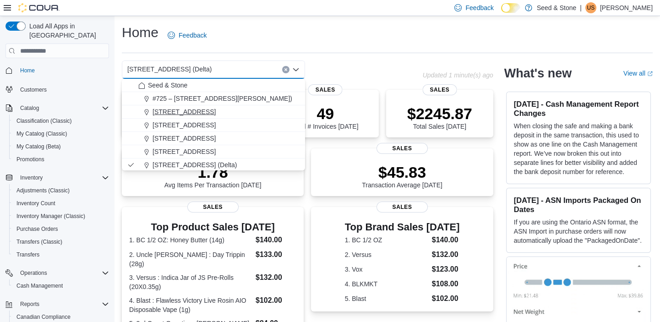
click at [228, 110] on div "[STREET_ADDRESS]" at bounding box center [218, 111] width 161 height 9
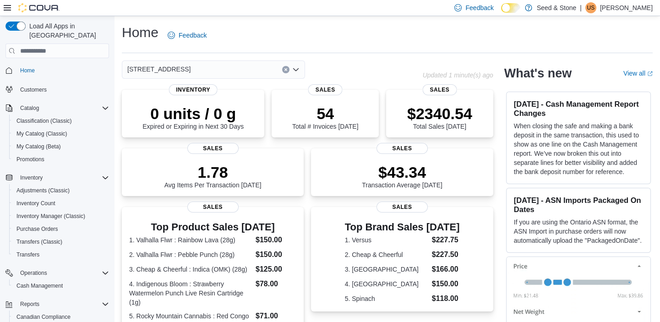
click at [297, 71] on icon "Open list of options" at bounding box center [295, 69] width 5 height 3
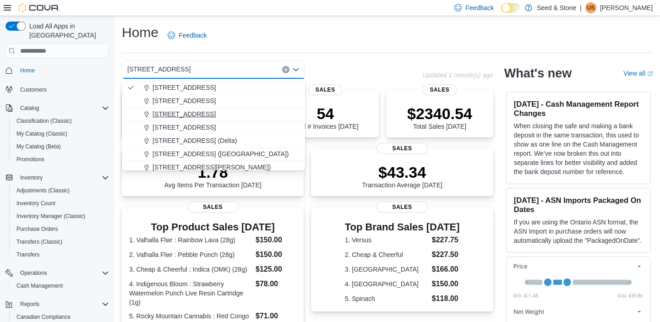
scroll to position [41, 0]
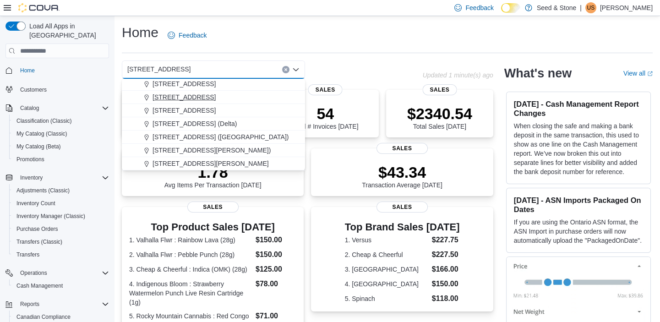
click at [222, 138] on span "[STREET_ADDRESS] ([GEOGRAPHIC_DATA])" at bounding box center [221, 136] width 136 height 9
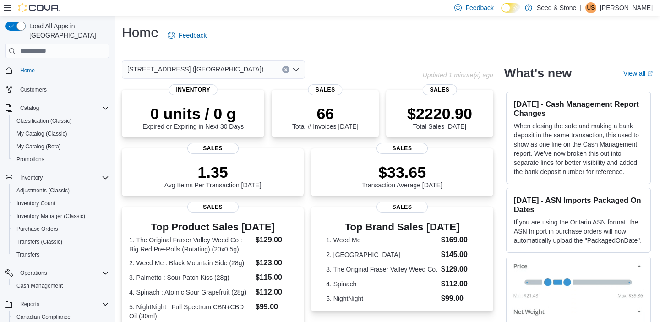
click at [296, 70] on icon "Open list of options" at bounding box center [295, 69] width 7 height 7
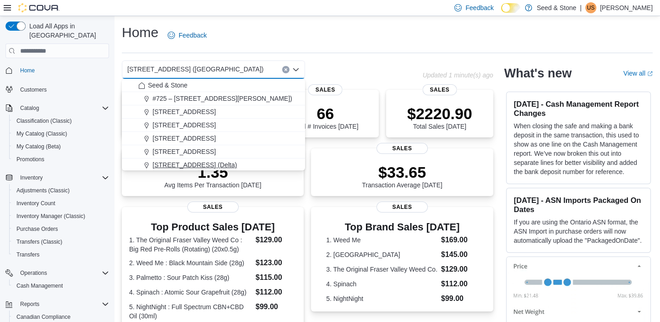
click at [196, 160] on span "[STREET_ADDRESS] (Delta)" at bounding box center [195, 164] width 84 height 9
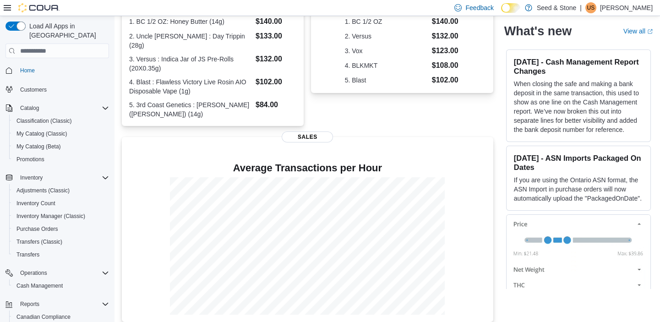
scroll to position [0, 0]
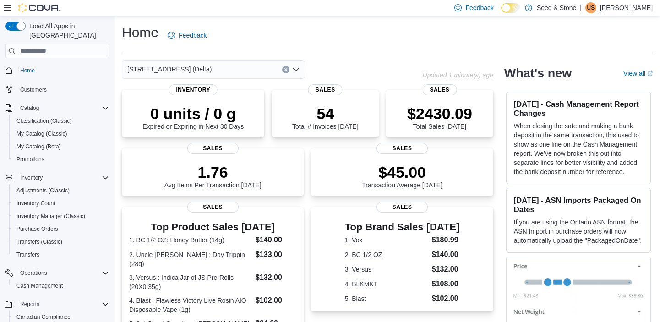
click at [294, 71] on icon "Open list of options" at bounding box center [295, 69] width 7 height 7
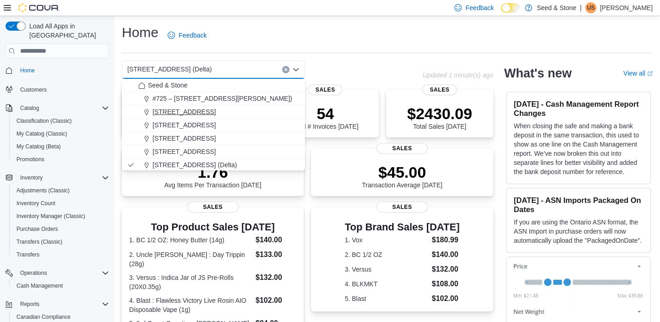
click at [249, 108] on div "[STREET_ADDRESS]" at bounding box center [218, 111] width 161 height 9
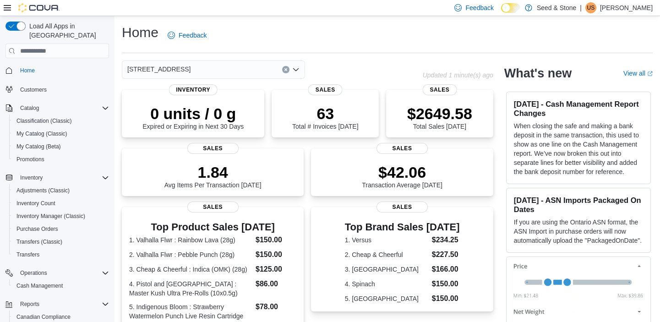
click at [297, 67] on icon "Open list of options" at bounding box center [295, 69] width 7 height 7
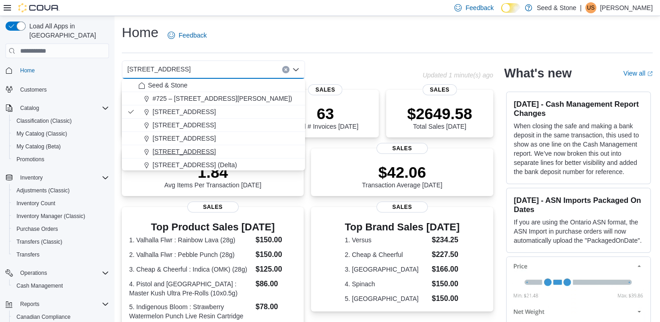
click at [216, 147] on span "590 Old Hope Princeton Way (Hope)" at bounding box center [184, 151] width 63 height 9
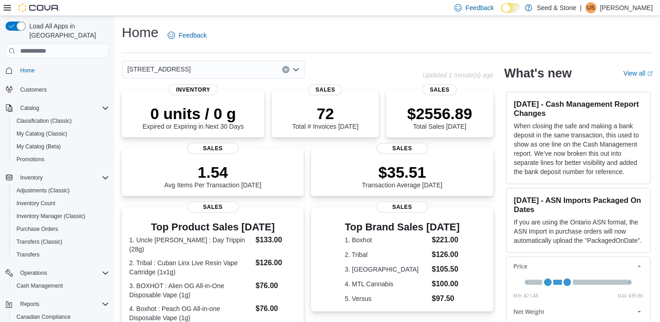
click at [296, 67] on icon "Open list of options" at bounding box center [295, 69] width 7 height 7
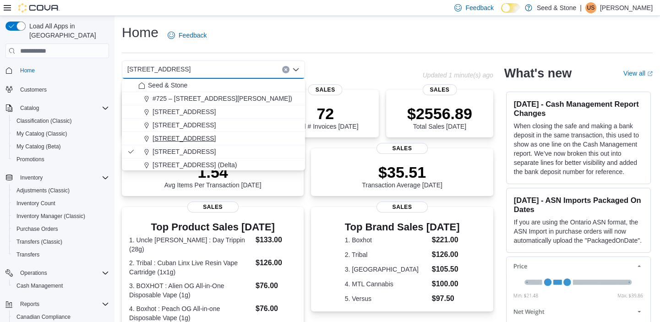
scroll to position [41, 0]
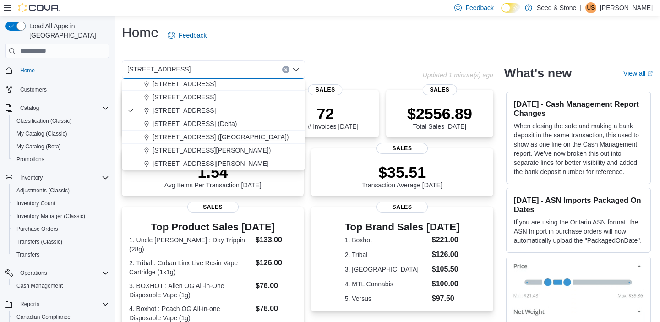
click at [237, 135] on div "[STREET_ADDRESS] ([GEOGRAPHIC_DATA])" at bounding box center [218, 136] width 161 height 9
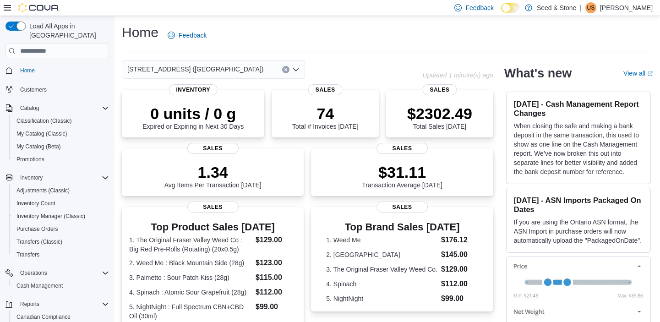
click at [297, 69] on icon "Open list of options" at bounding box center [295, 69] width 7 height 7
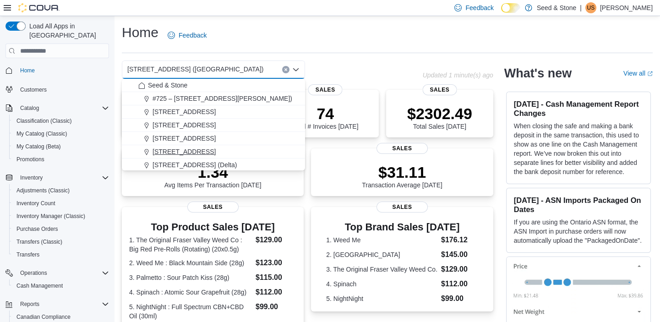
click at [222, 158] on button "[STREET_ADDRESS]" at bounding box center [213, 151] width 183 height 13
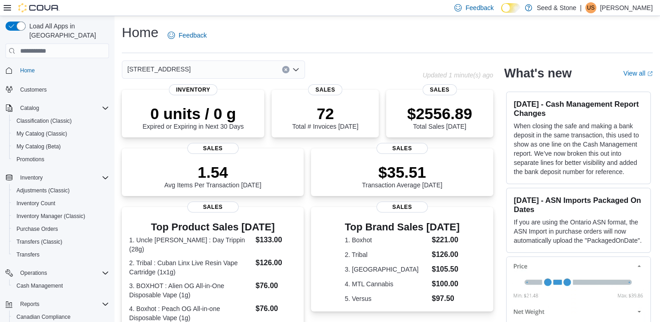
click at [294, 69] on icon "Open list of options" at bounding box center [295, 69] width 5 height 3
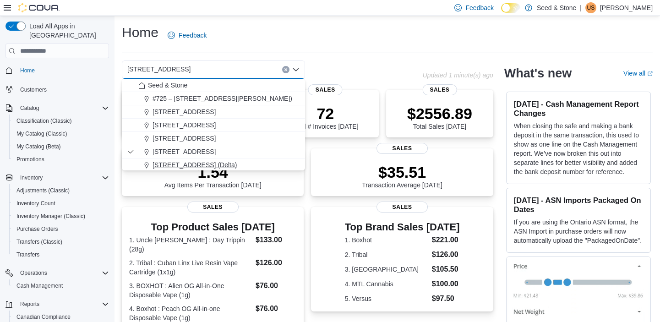
click at [228, 162] on div "[STREET_ADDRESS] (Delta)" at bounding box center [218, 164] width 161 height 9
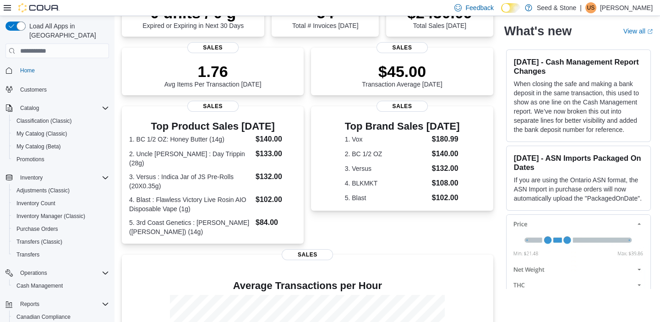
scroll to position [0, 0]
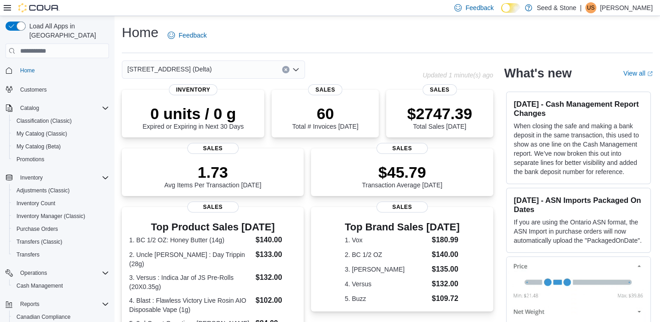
click at [296, 69] on icon "Open list of options" at bounding box center [295, 69] width 7 height 7
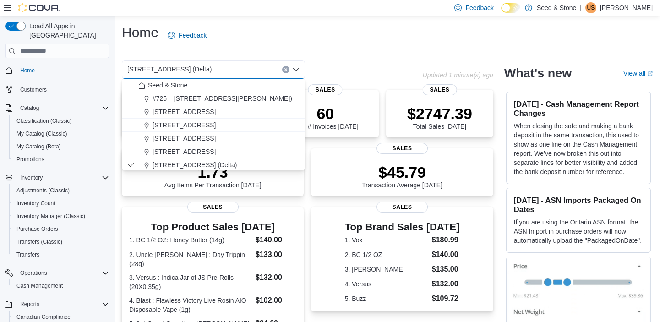
click at [263, 81] on div "Seed & Stone" at bounding box center [218, 85] width 161 height 9
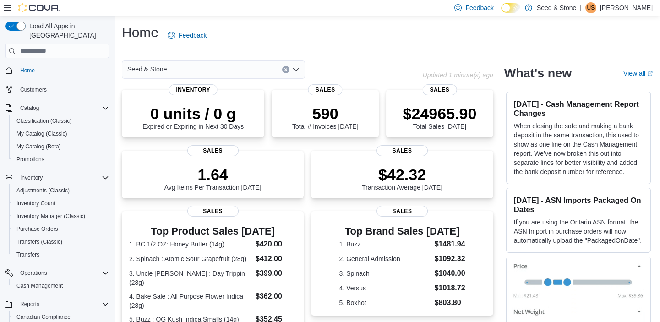
click at [297, 67] on icon "Open list of options" at bounding box center [295, 69] width 7 height 7
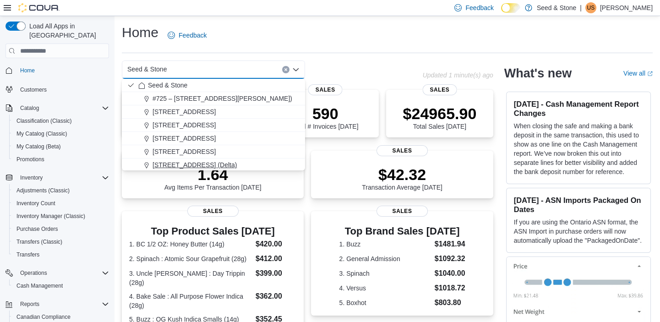
click at [198, 161] on span "[STREET_ADDRESS] (Delta)" at bounding box center [195, 164] width 84 height 9
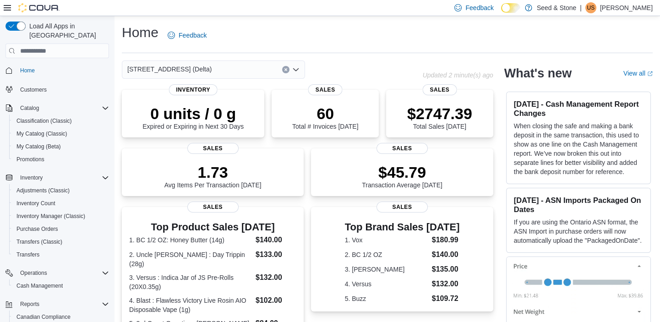
click at [295, 67] on icon "Open list of options" at bounding box center [295, 69] width 7 height 7
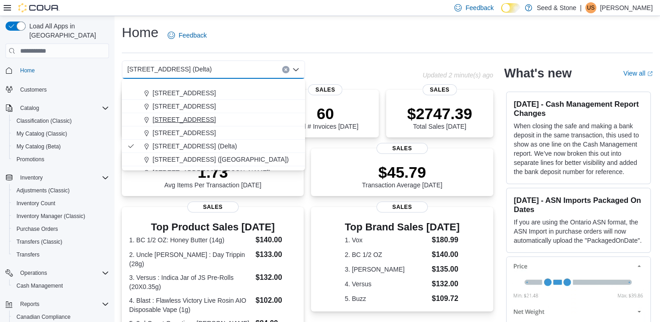
scroll to position [41, 0]
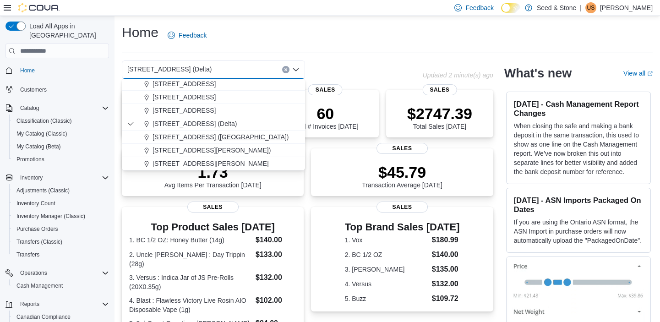
click at [218, 133] on span "[STREET_ADDRESS] ([GEOGRAPHIC_DATA])" at bounding box center [221, 136] width 136 height 9
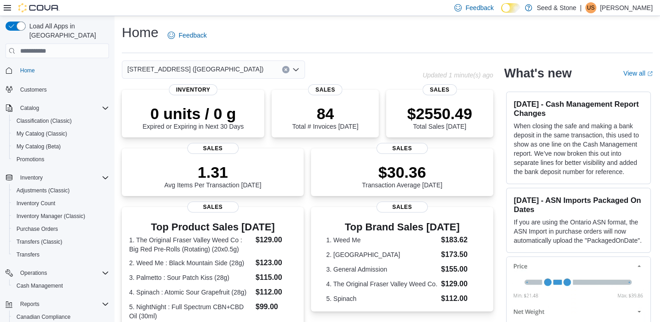
click at [297, 68] on icon "Open list of options" at bounding box center [295, 69] width 7 height 7
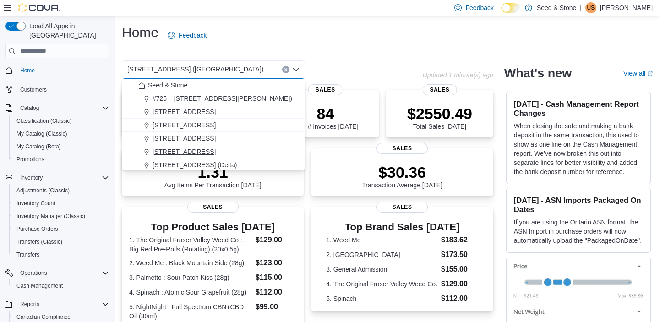
click at [214, 147] on span "[STREET_ADDRESS]" at bounding box center [184, 151] width 63 height 9
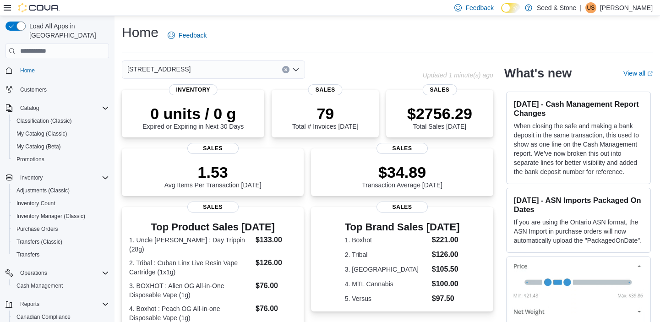
click at [296, 66] on icon "Open list of options" at bounding box center [295, 69] width 7 height 7
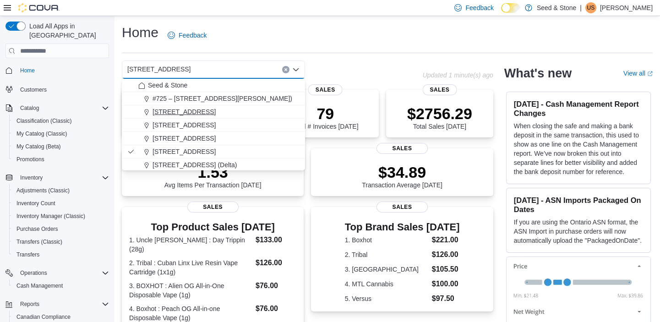
click at [225, 112] on div "[STREET_ADDRESS]" at bounding box center [218, 111] width 161 height 9
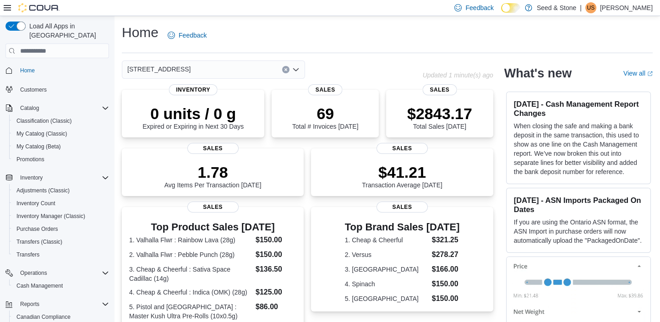
click at [297, 69] on icon "Open list of options" at bounding box center [295, 69] width 7 height 7
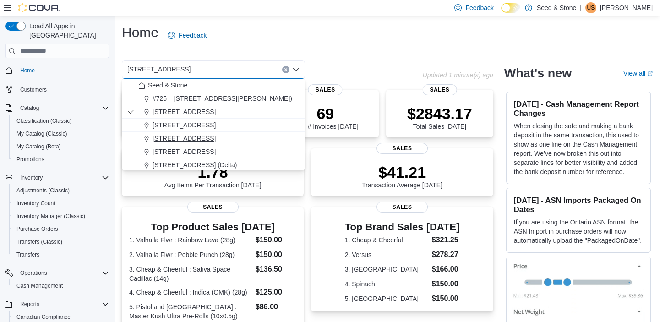
click at [216, 135] on span "[STREET_ADDRESS]" at bounding box center [184, 138] width 63 height 9
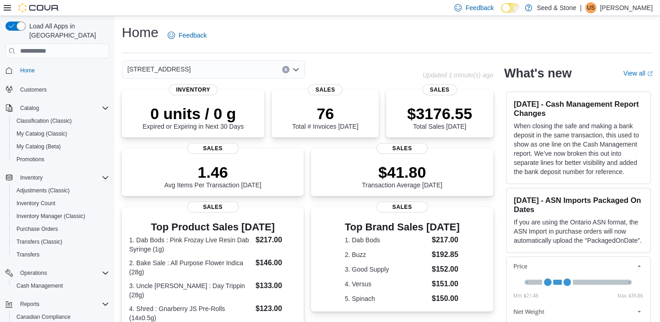
click at [297, 68] on icon "Open list of options" at bounding box center [295, 69] width 7 height 7
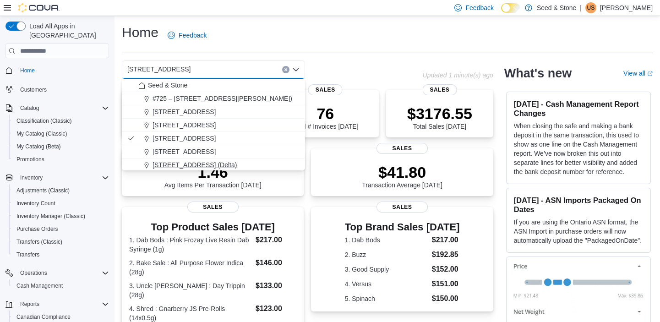
click at [208, 161] on span "[STREET_ADDRESS] (Delta)" at bounding box center [195, 164] width 84 height 9
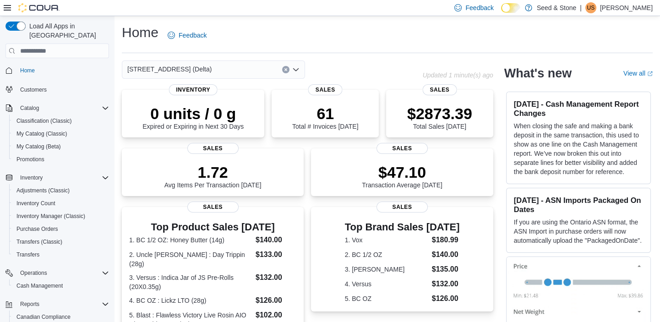
click at [294, 67] on icon "Open list of options" at bounding box center [295, 69] width 7 height 7
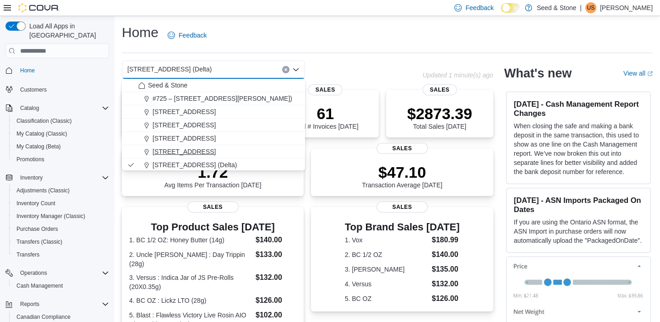
click at [216, 150] on span "[STREET_ADDRESS]" at bounding box center [184, 151] width 63 height 9
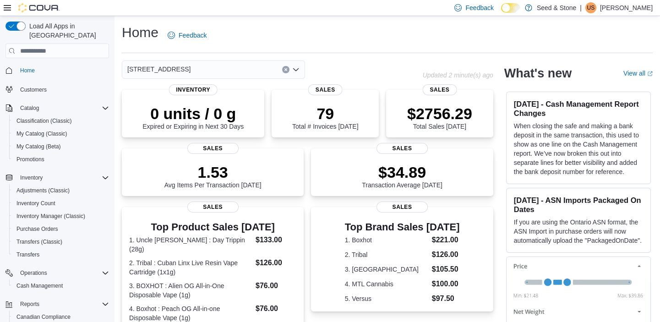
click at [294, 69] on icon "Open list of options" at bounding box center [295, 69] width 5 height 3
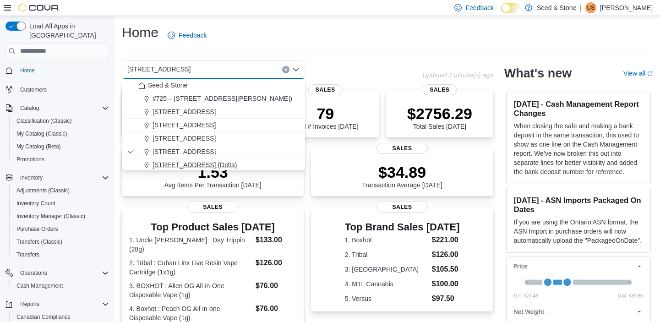
click at [201, 164] on span "[STREET_ADDRESS] (Delta)" at bounding box center [195, 164] width 84 height 9
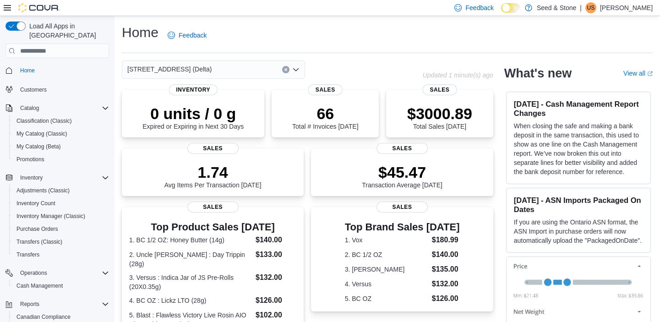
click at [297, 69] on icon "Open list of options" at bounding box center [295, 69] width 7 height 7
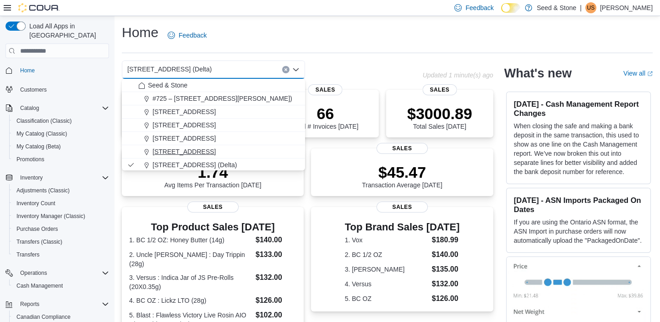
click at [211, 148] on span "[STREET_ADDRESS]" at bounding box center [184, 151] width 63 height 9
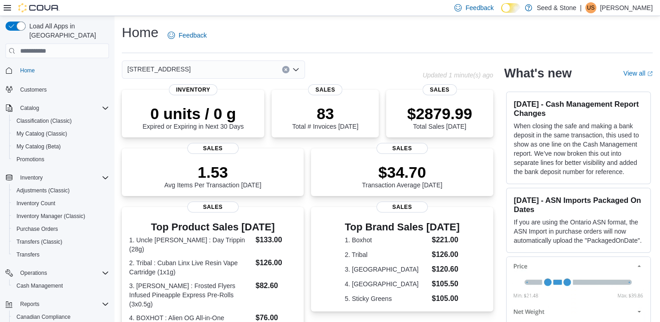
click at [294, 67] on icon "Open list of options" at bounding box center [295, 69] width 7 height 7
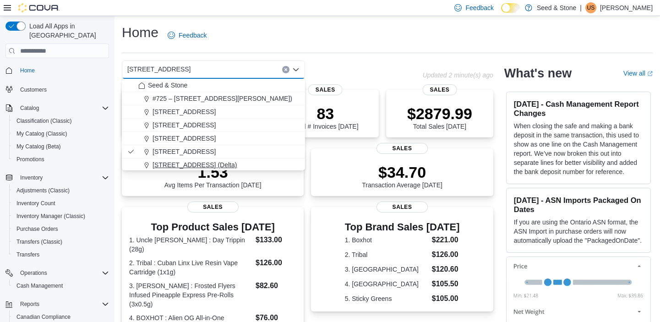
click at [206, 162] on span "[STREET_ADDRESS] (Delta)" at bounding box center [195, 164] width 84 height 9
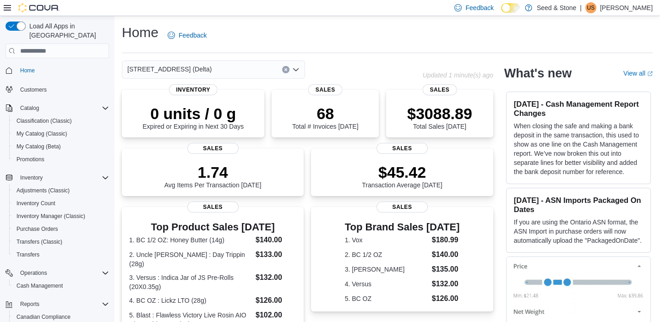
click at [297, 68] on icon "Open list of options" at bounding box center [295, 69] width 7 height 7
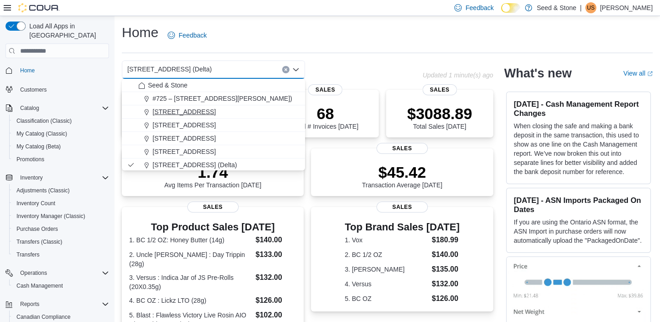
click at [243, 109] on div "[STREET_ADDRESS]" at bounding box center [218, 111] width 161 height 9
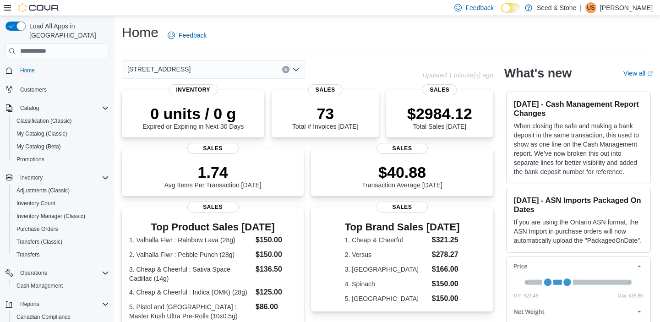
click at [297, 71] on icon "Open list of options" at bounding box center [295, 69] width 7 height 7
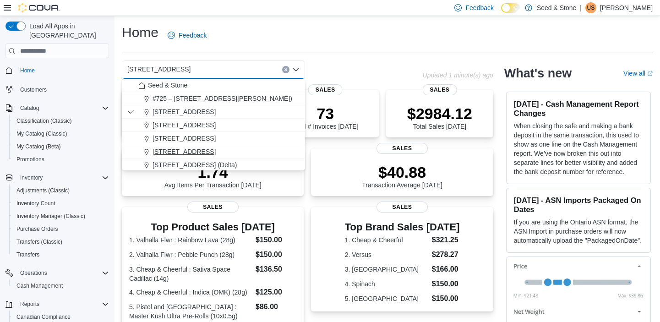
click at [216, 150] on span "[STREET_ADDRESS]" at bounding box center [184, 151] width 63 height 9
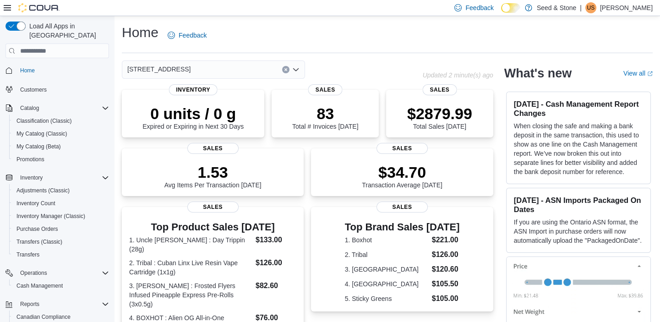
click at [294, 69] on icon "Open list of options" at bounding box center [295, 69] width 5 height 3
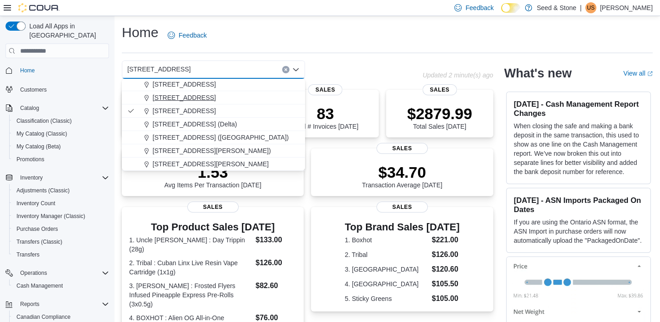
scroll to position [41, 0]
click at [229, 132] on div "[STREET_ADDRESS] ([GEOGRAPHIC_DATA])" at bounding box center [218, 136] width 161 height 9
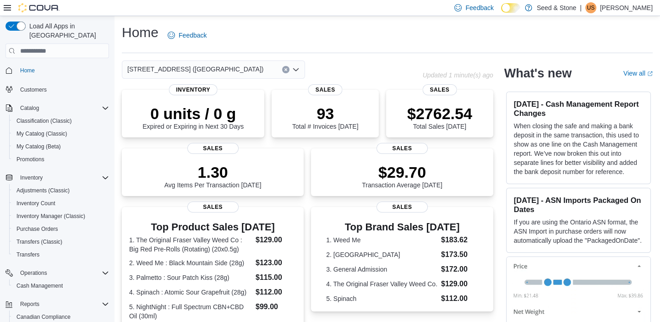
click at [296, 69] on icon "Open list of options" at bounding box center [295, 69] width 7 height 7
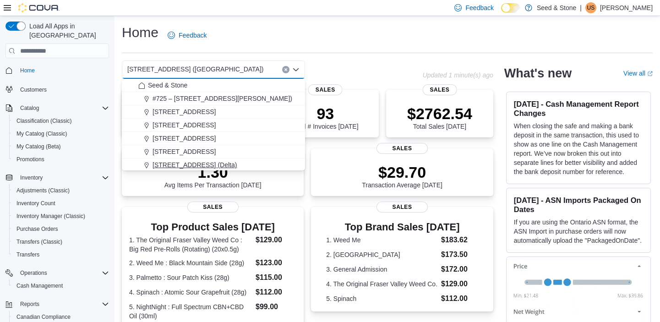
click at [210, 161] on span "[STREET_ADDRESS] (Delta)" at bounding box center [195, 164] width 84 height 9
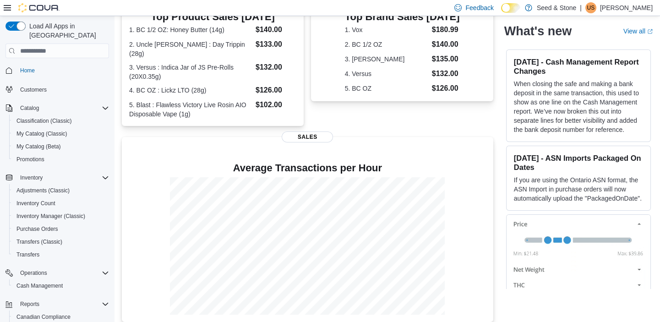
scroll to position [0, 0]
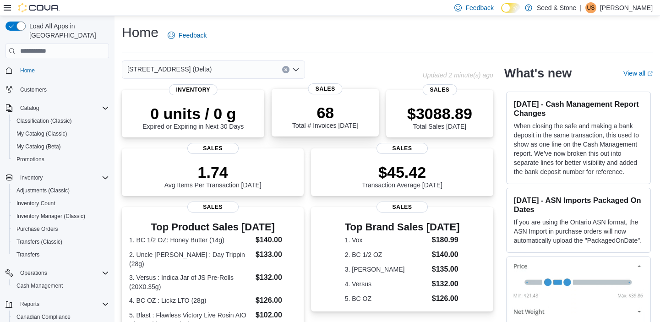
click at [334, 88] on span "Sales" at bounding box center [325, 88] width 34 height 11
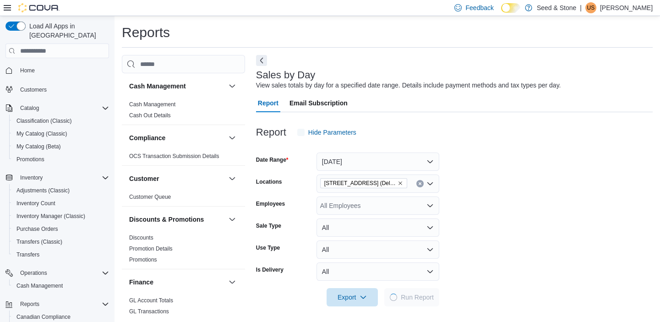
scroll to position [3, 0]
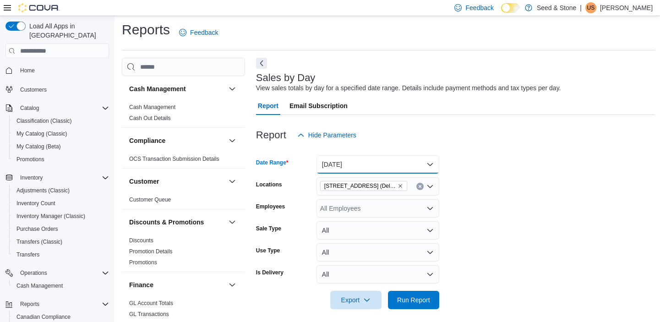
click at [430, 163] on button "[DATE]" at bounding box center [378, 164] width 123 height 18
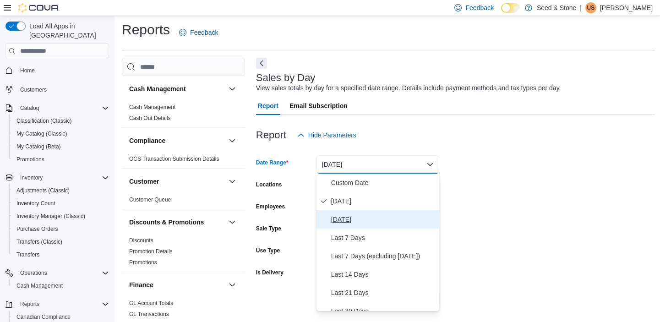
click at [352, 217] on span "[DATE]" at bounding box center [383, 219] width 104 height 11
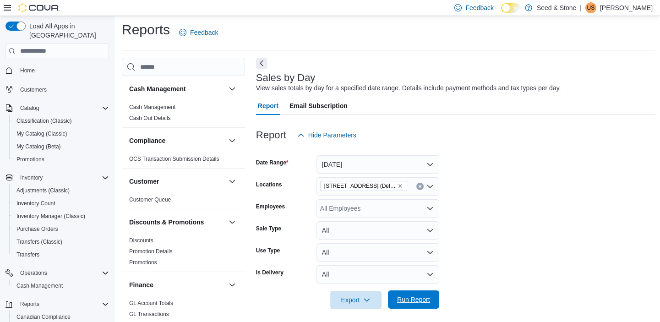
click at [428, 302] on span "Run Report" at bounding box center [413, 299] width 33 height 9
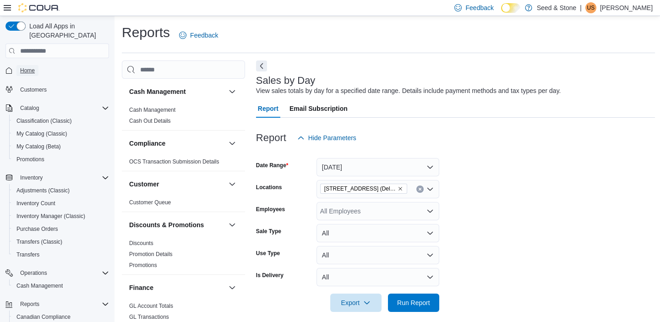
click at [27, 67] on span "Home" at bounding box center [27, 70] width 15 height 7
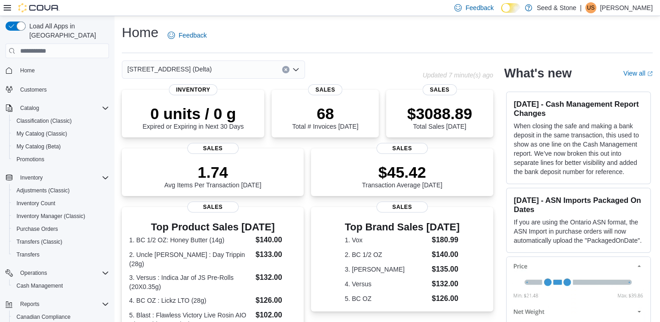
click at [165, 68] on span "[STREET_ADDRESS] (Delta)" at bounding box center [169, 69] width 84 height 11
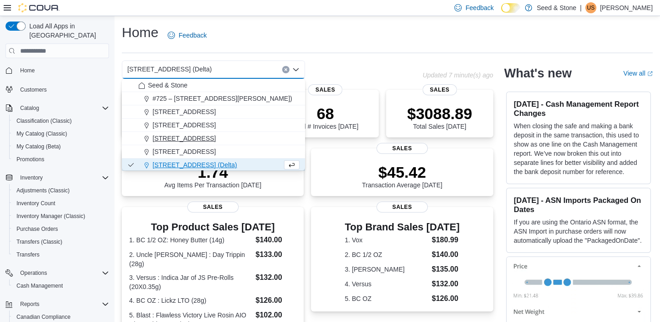
click at [175, 137] on span "[STREET_ADDRESS]" at bounding box center [184, 138] width 63 height 9
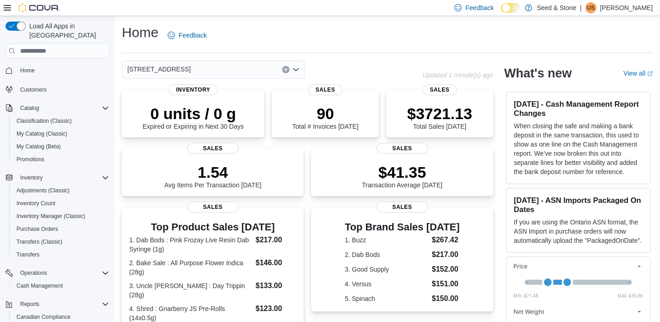
click at [239, 69] on div "[STREET_ADDRESS]" at bounding box center [213, 69] width 183 height 18
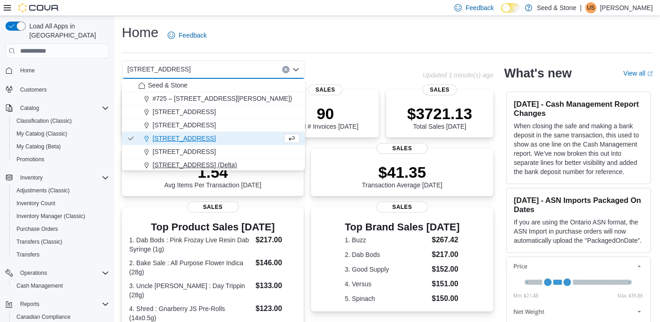
click at [190, 164] on span "[STREET_ADDRESS] (Delta)" at bounding box center [195, 164] width 84 height 9
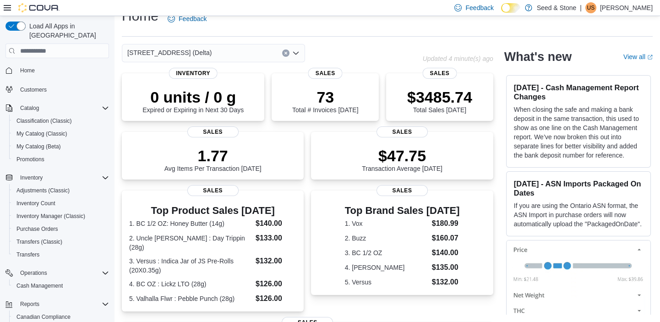
scroll to position [202, 0]
